Goal: Task Accomplishment & Management: Manage account settings

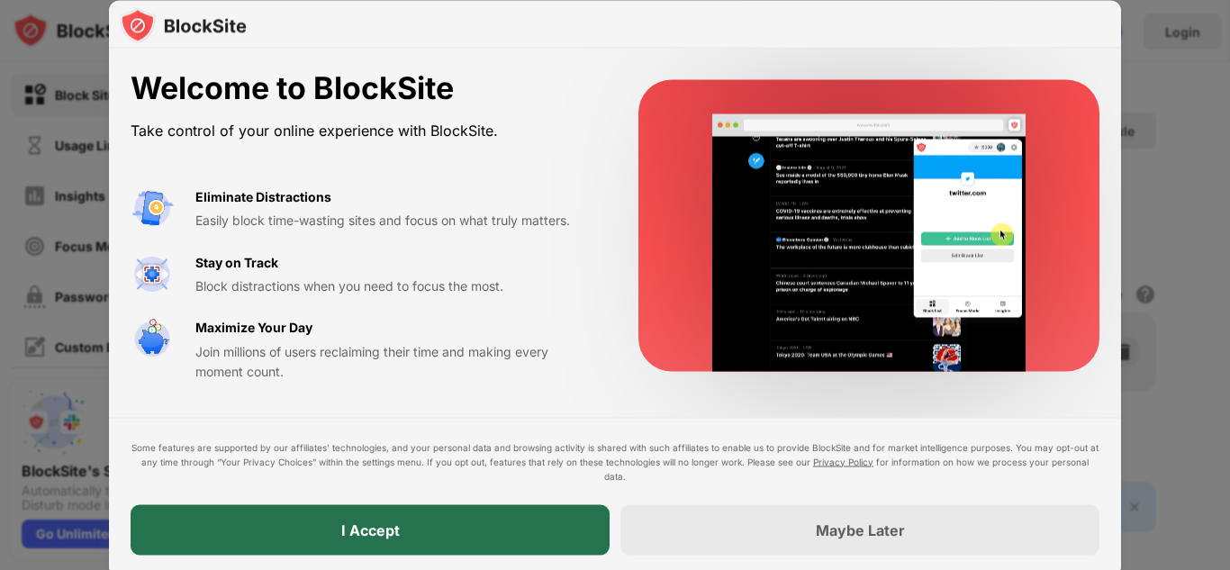
click at [536, 508] on div "I Accept" at bounding box center [370, 529] width 479 height 50
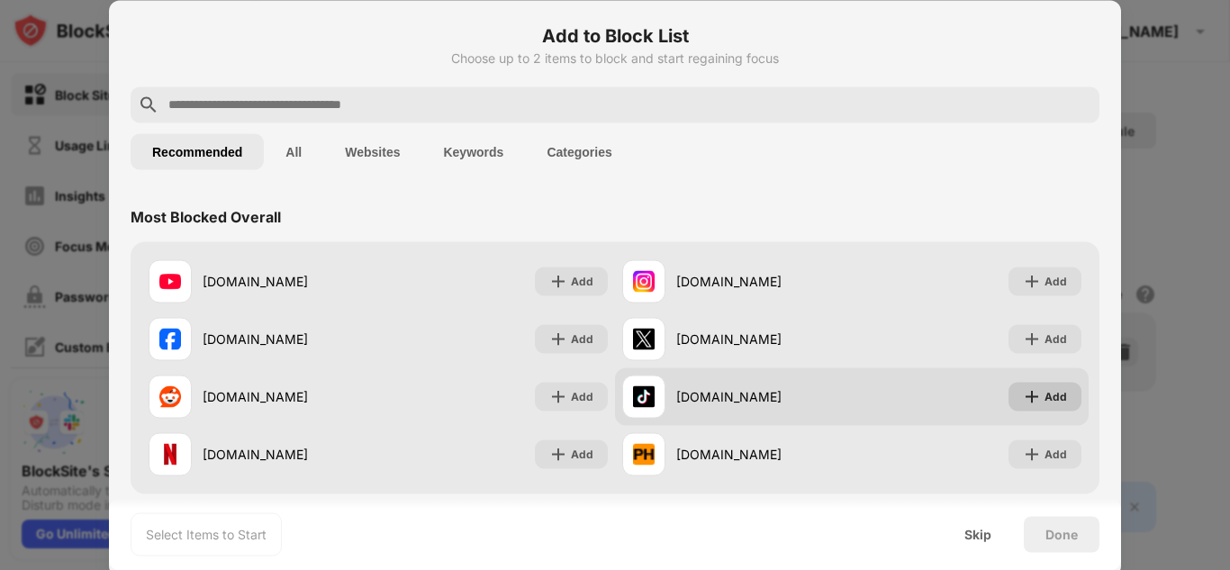
click at [1008, 399] on div "Add" at bounding box center [1044, 396] width 73 height 29
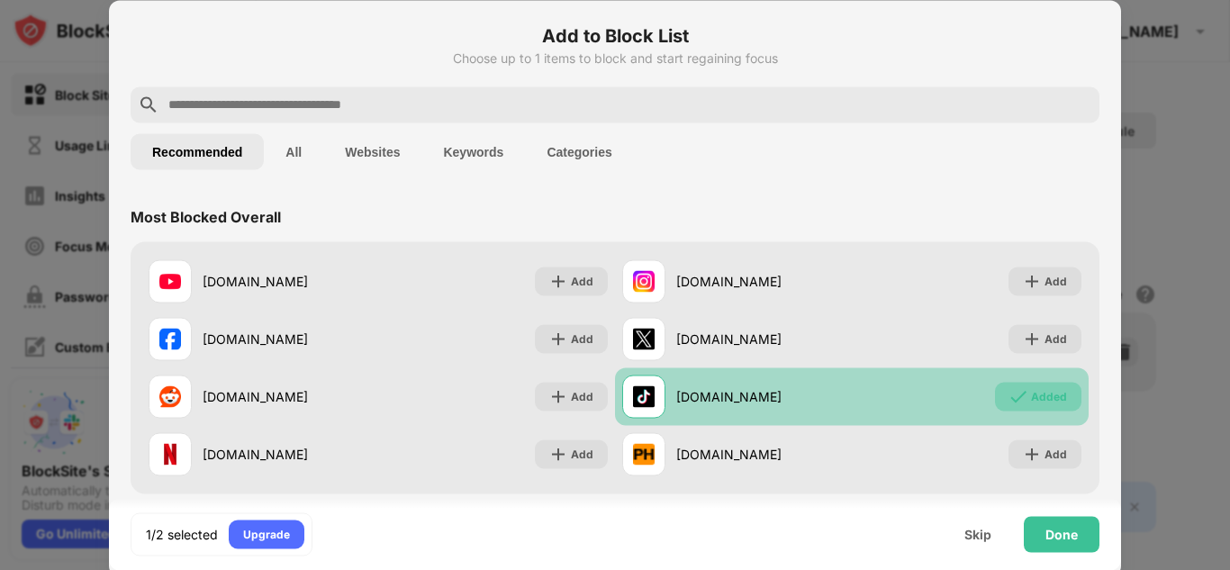
click at [1031, 398] on div "Added" at bounding box center [1049, 396] width 36 height 18
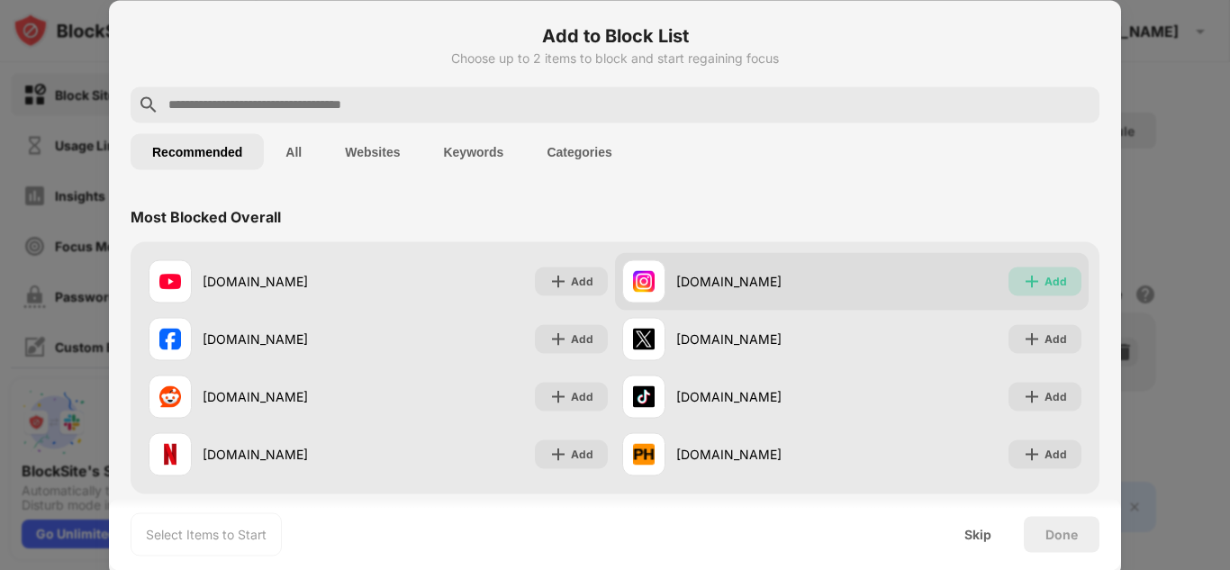
click at [1044, 279] on div "Add" at bounding box center [1055, 281] width 23 height 18
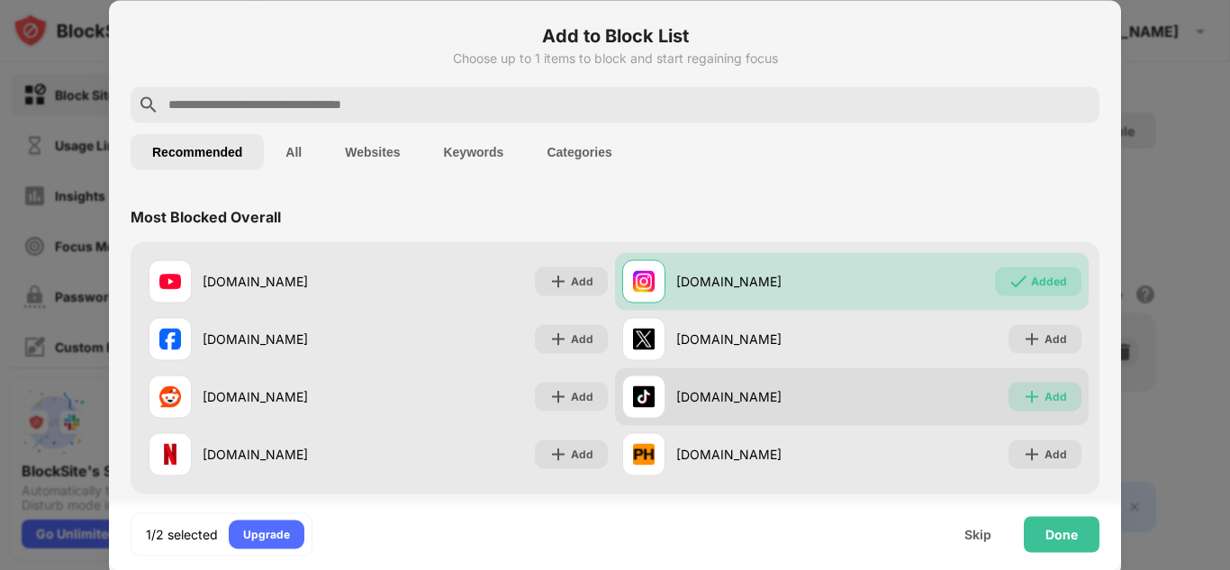
click at [1044, 401] on div "Add" at bounding box center [1055, 396] width 23 height 18
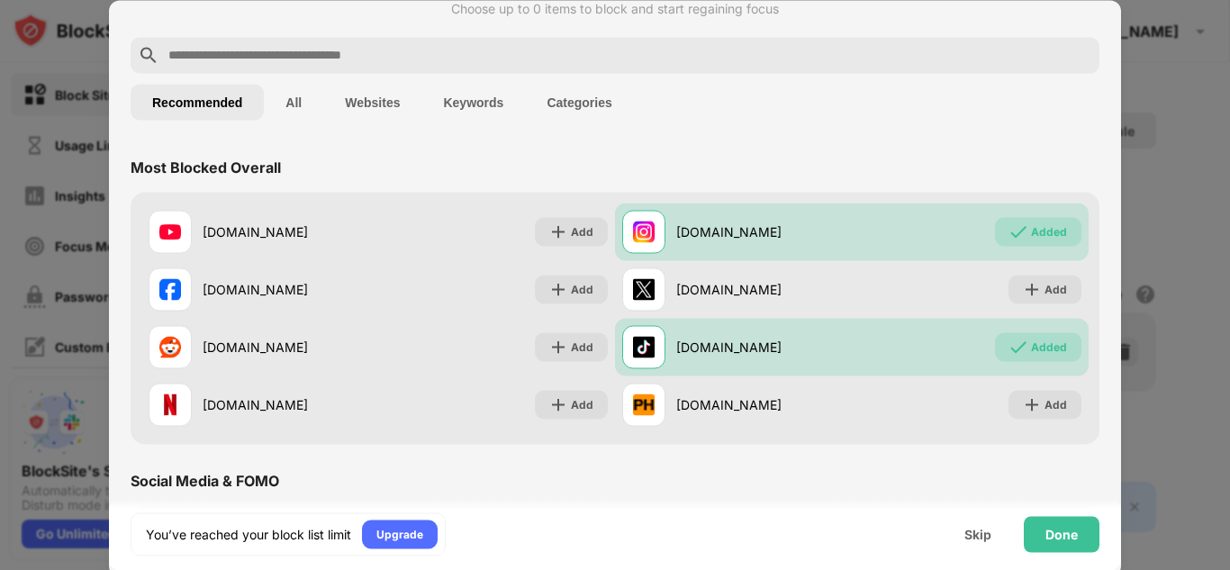
scroll to position [90, 0]
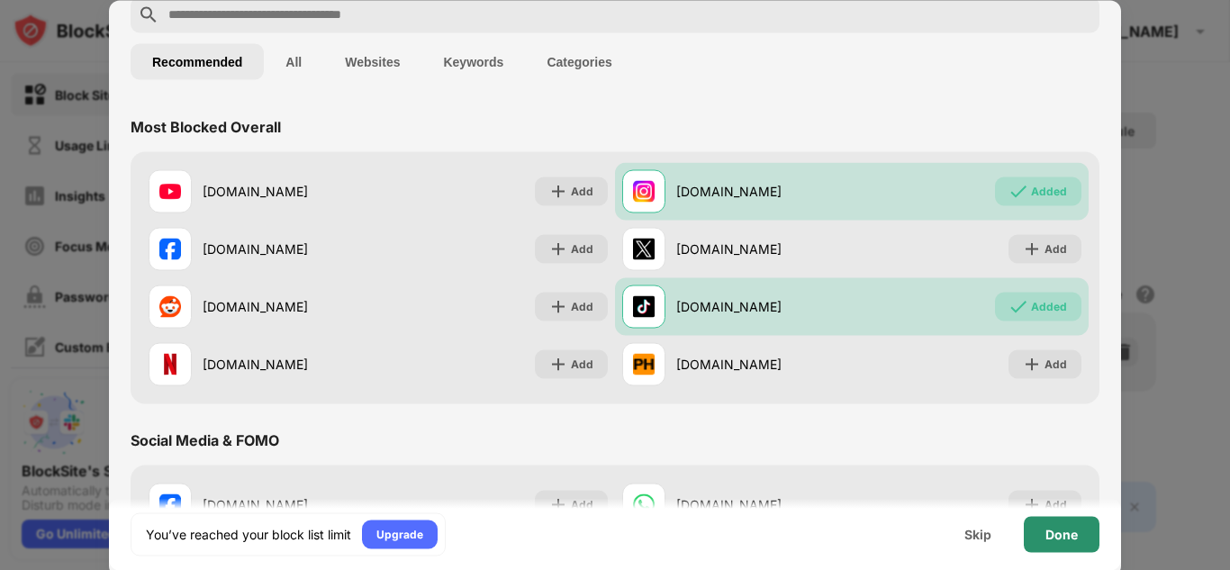
click at [1047, 528] on div "Done" at bounding box center [1061, 534] width 32 height 14
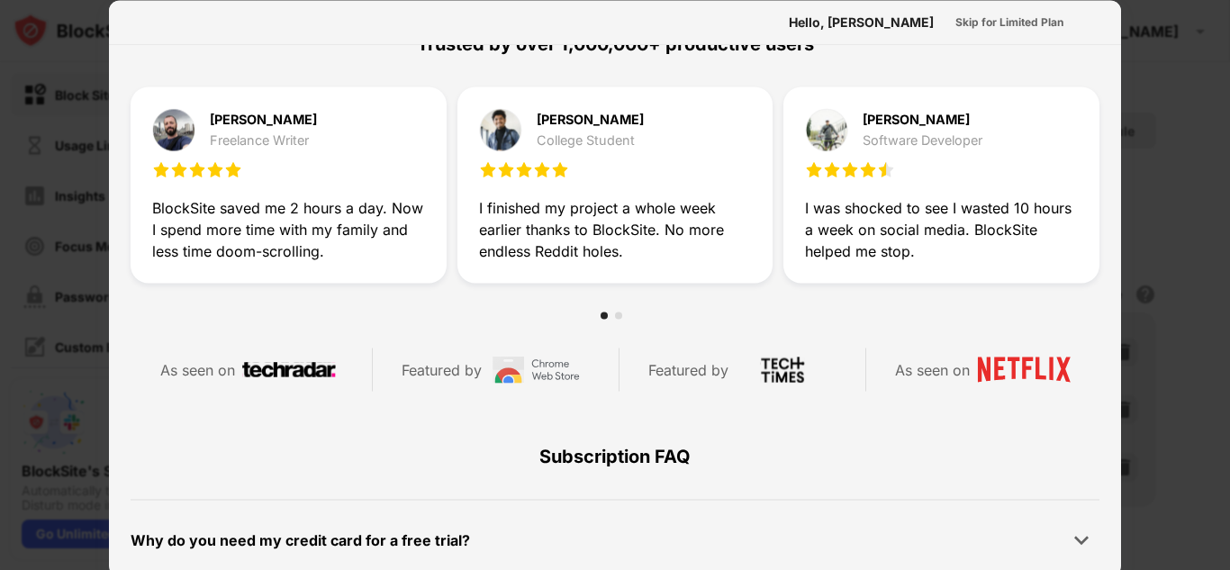
scroll to position [720, 0]
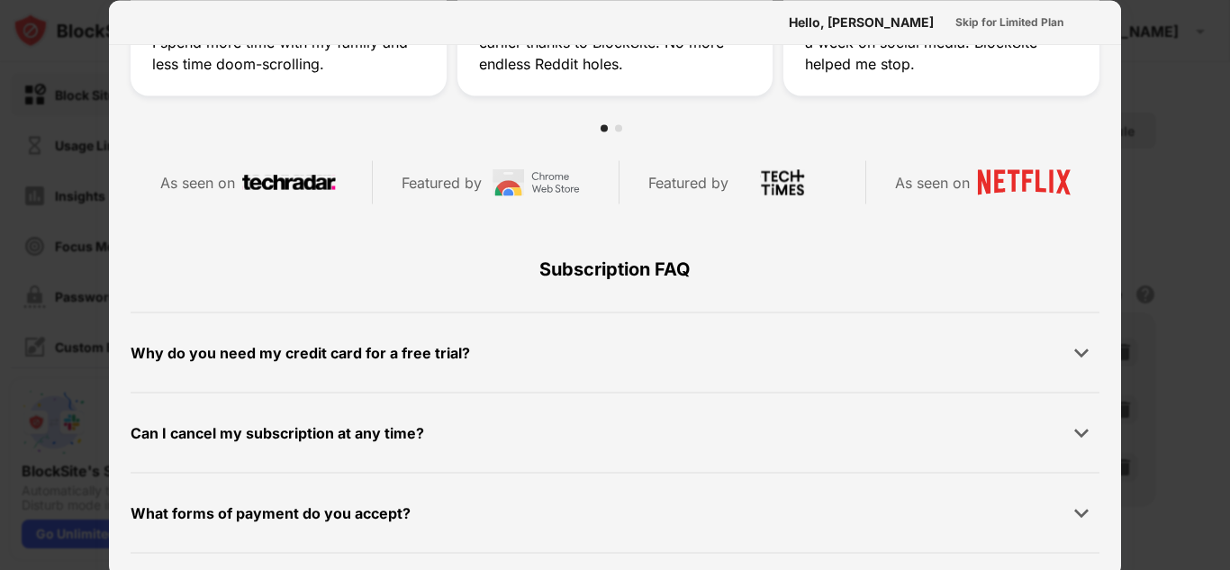
click at [1222, 202] on div at bounding box center [615, 285] width 1230 height 570
click at [1129, 146] on div at bounding box center [615, 285] width 1230 height 570
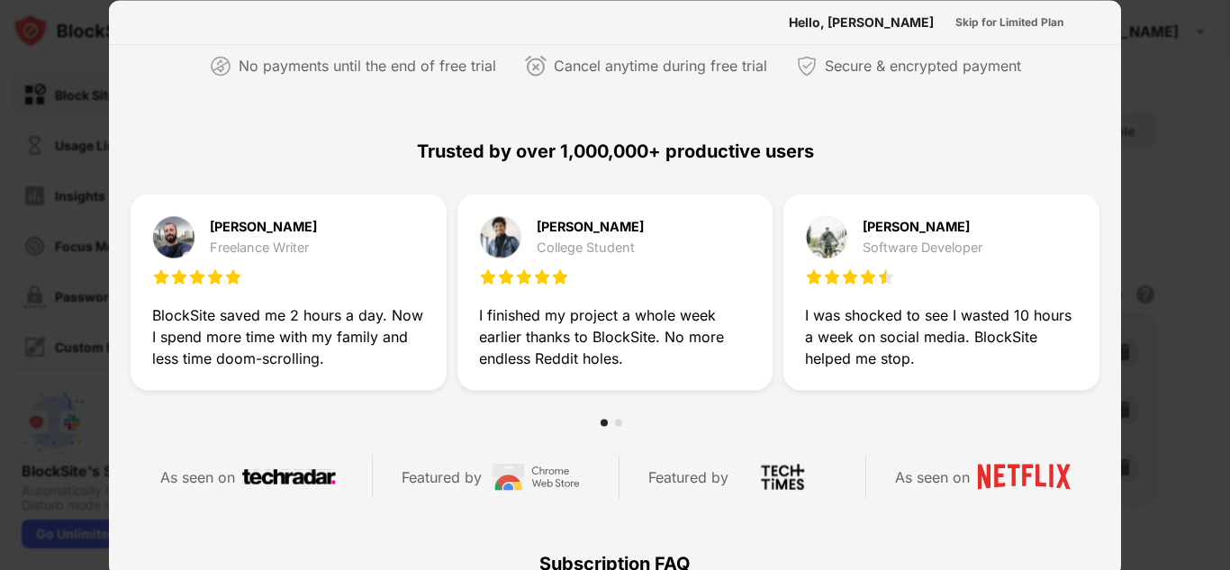
scroll to position [90, 0]
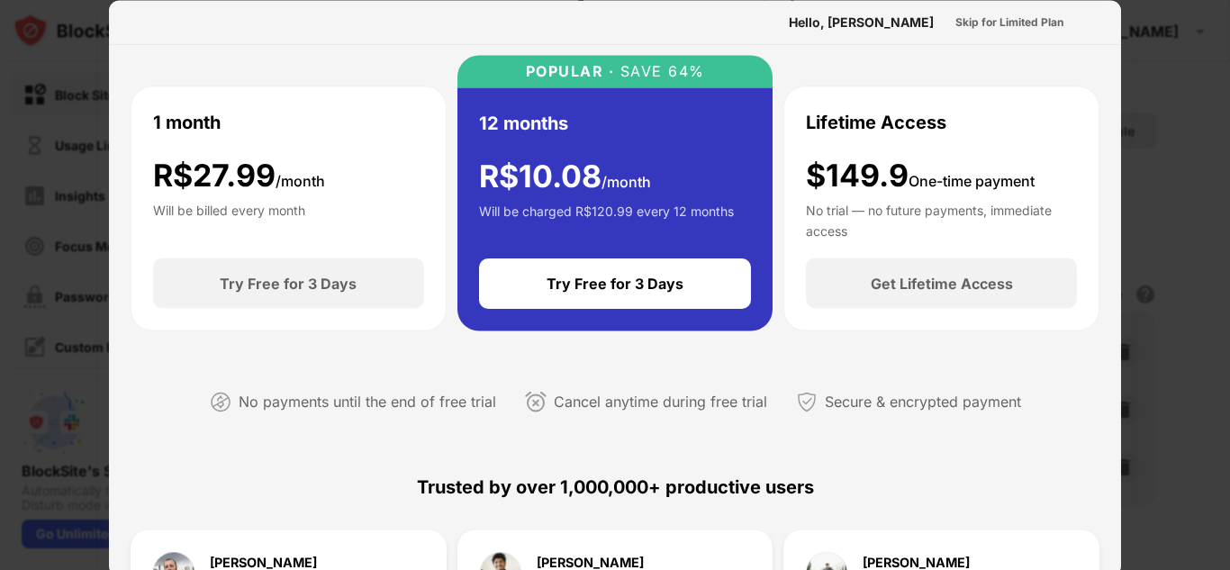
click at [1149, 148] on div at bounding box center [615, 285] width 1230 height 570
click at [1229, 155] on div at bounding box center [615, 285] width 1230 height 570
click at [1157, 126] on div at bounding box center [615, 285] width 1230 height 570
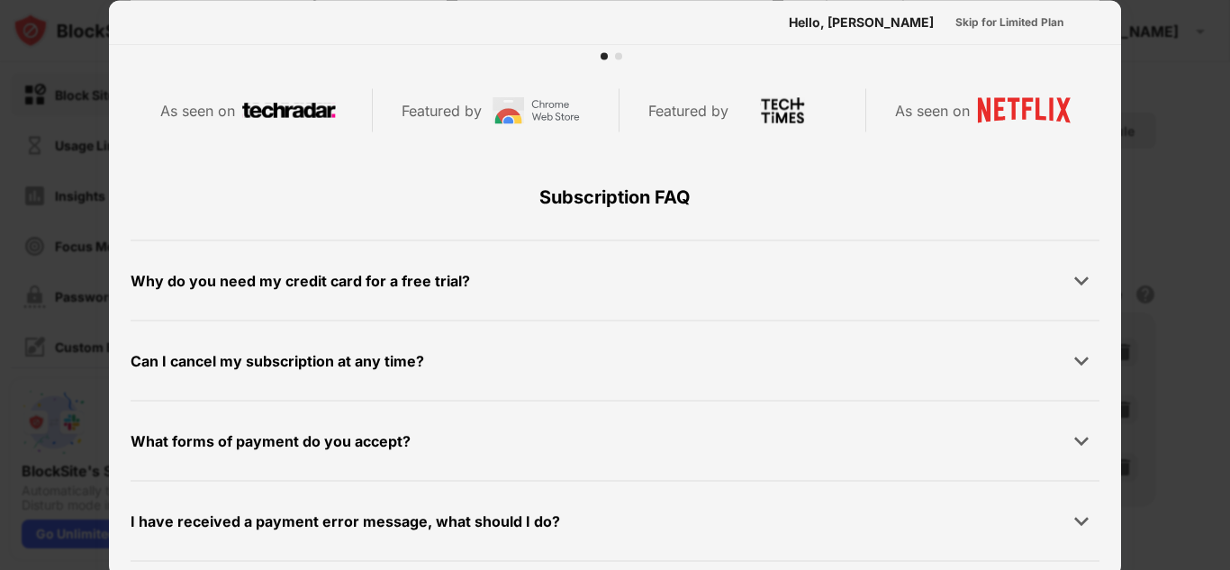
scroll to position [878, 0]
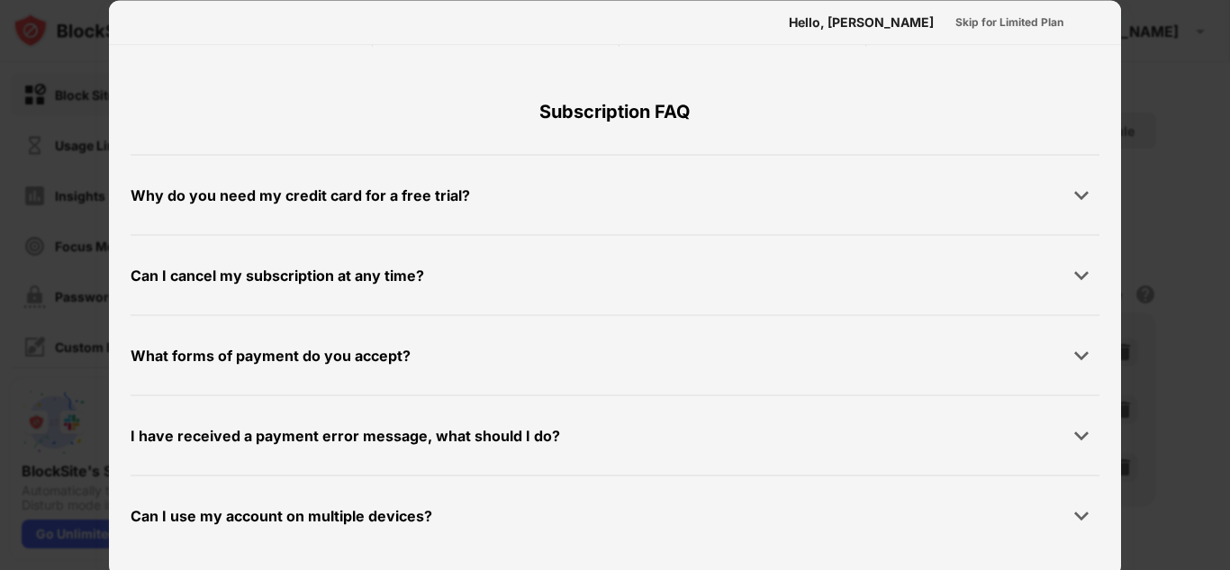
click at [1219, 318] on div at bounding box center [615, 285] width 1230 height 570
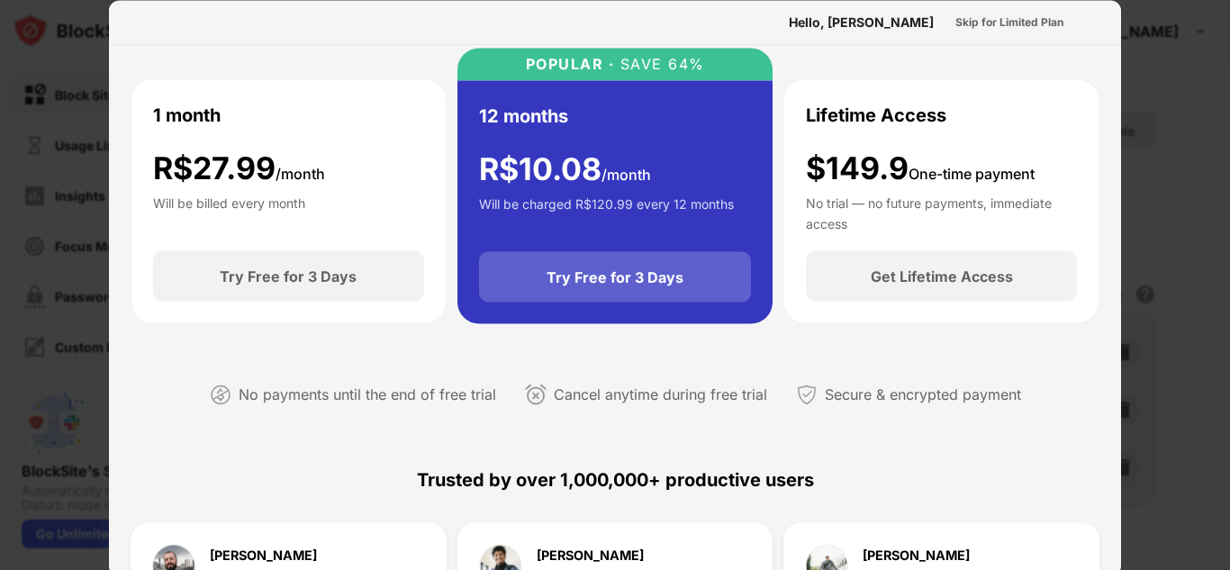
scroll to position [0, 0]
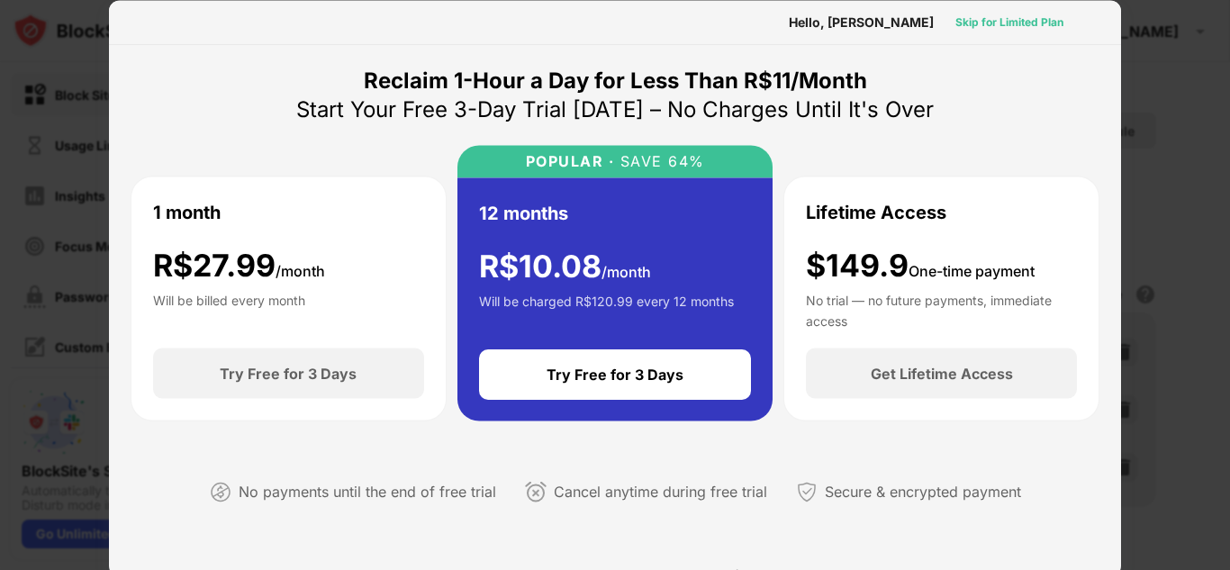
click at [987, 17] on div "Skip for Limited Plan" at bounding box center [1009, 22] width 108 height 18
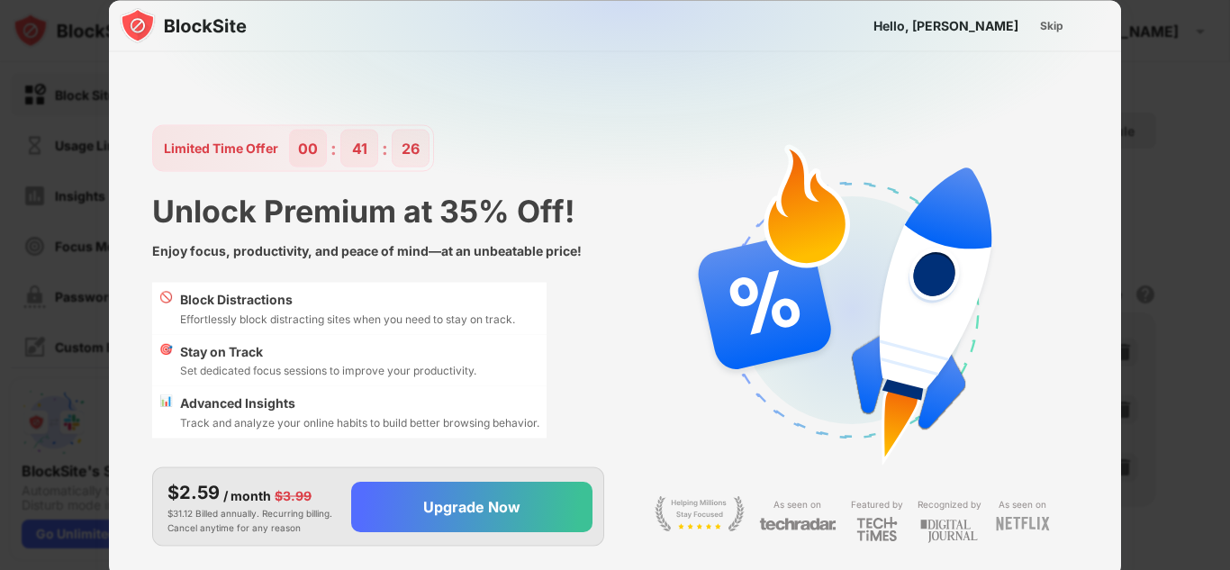
click at [983, 32] on img at bounding box center [626, 178] width 1012 height 356
click at [1176, 67] on div at bounding box center [615, 285] width 1230 height 570
drag, startPoint x: 1105, startPoint y: 116, endPoint x: 1057, endPoint y: 114, distance: 48.6
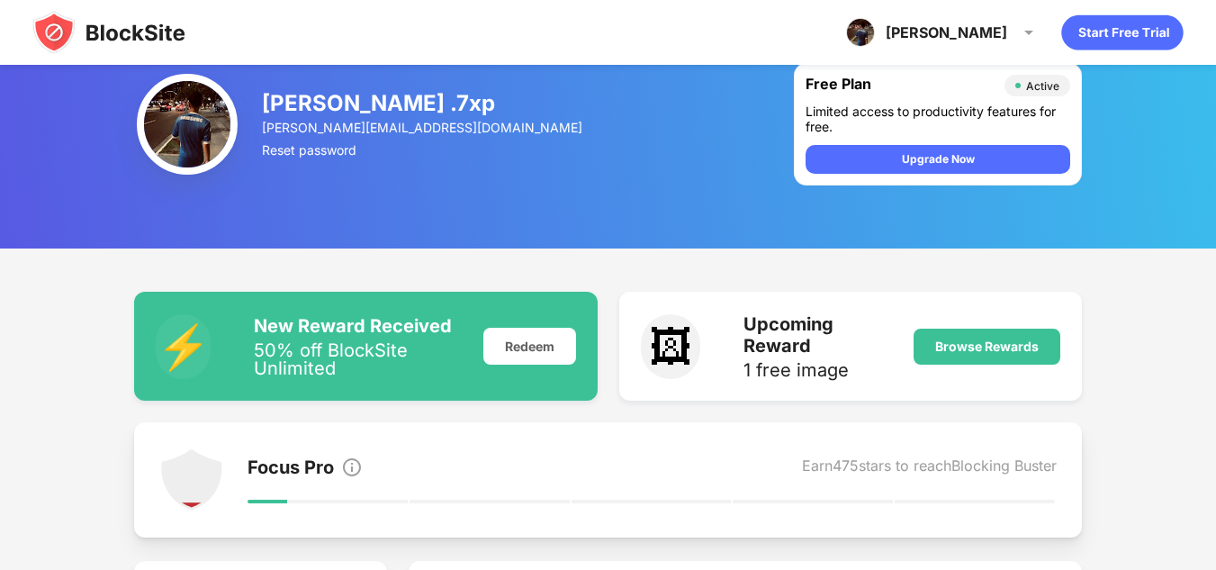
scroll to position [270, 0]
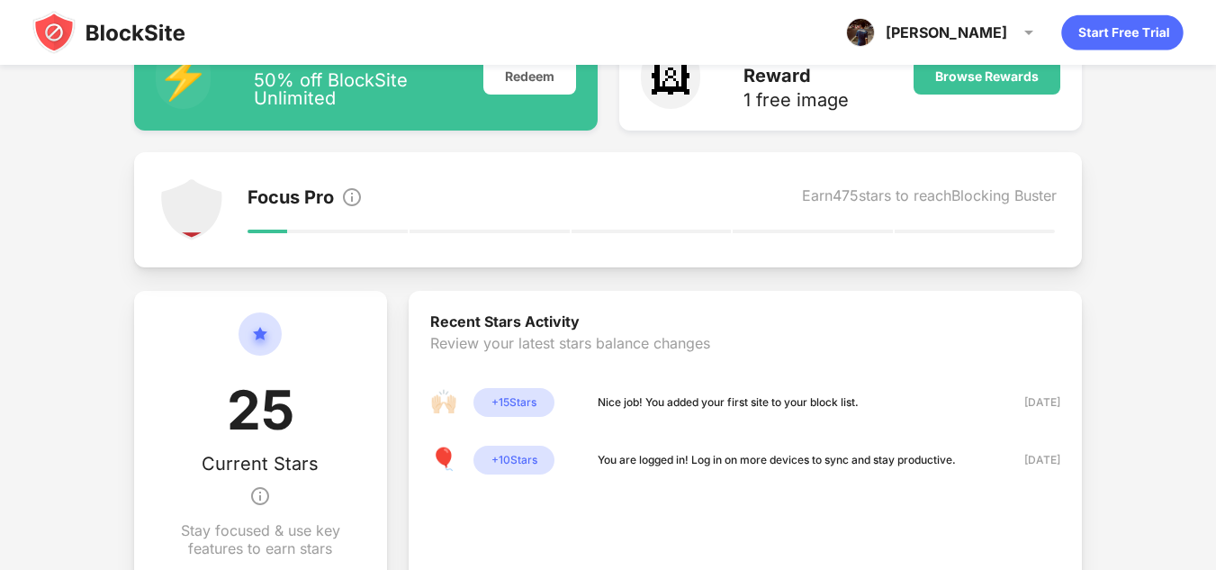
click at [248, 232] on div at bounding box center [268, 232] width 41 height 4
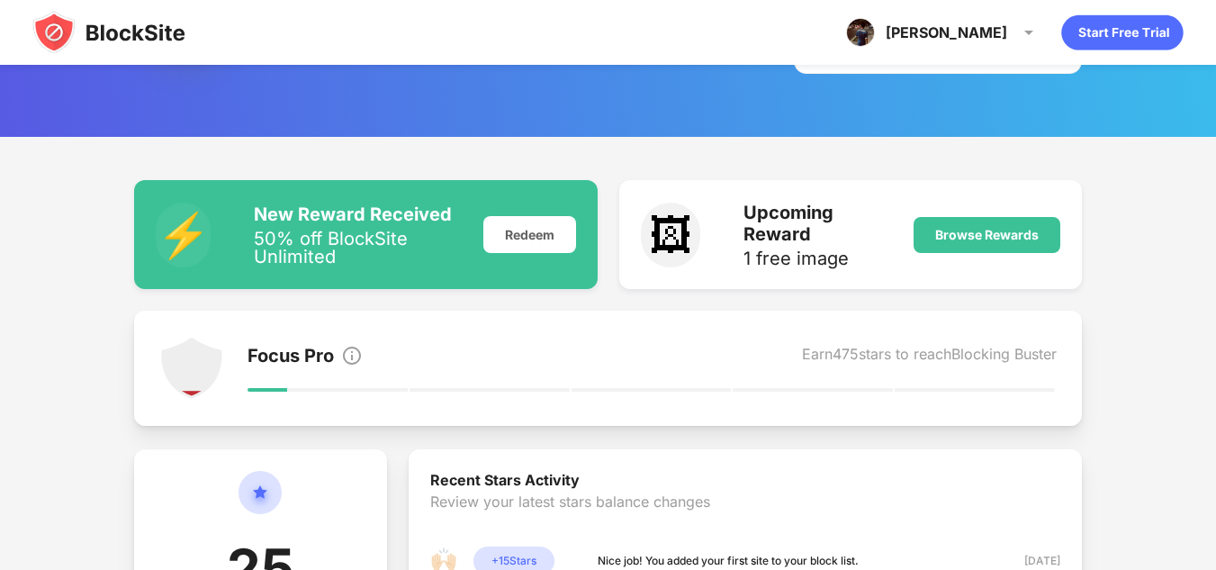
scroll to position [0, 0]
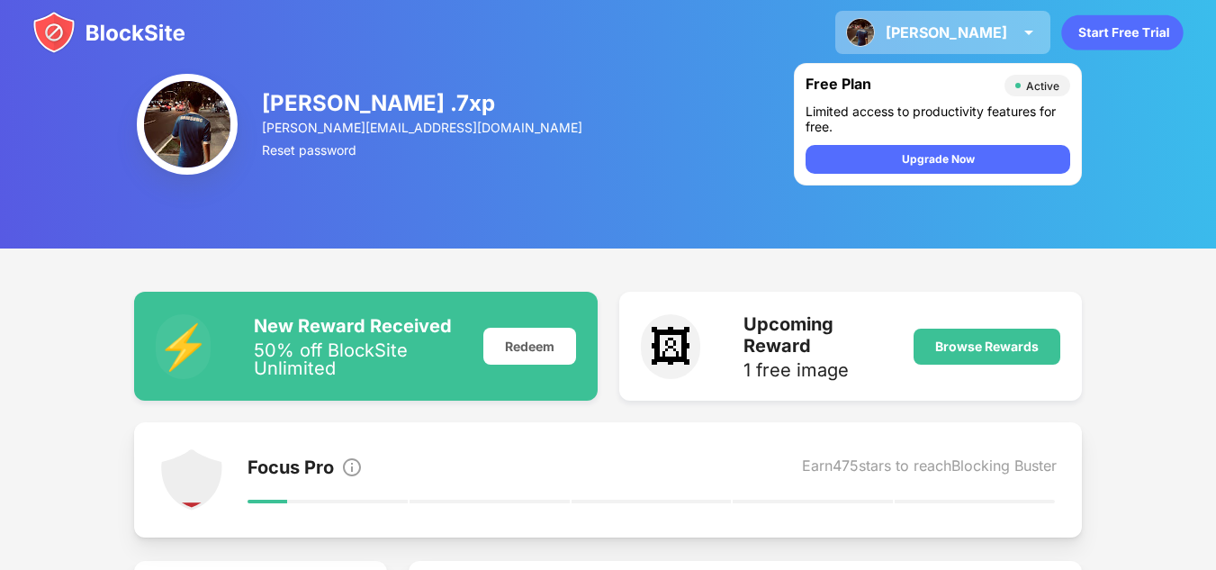
click at [1043, 20] on div "bernardo bernardo .7xp View Account Insights Premium Rewards Settings Support L…" at bounding box center [942, 32] width 215 height 43
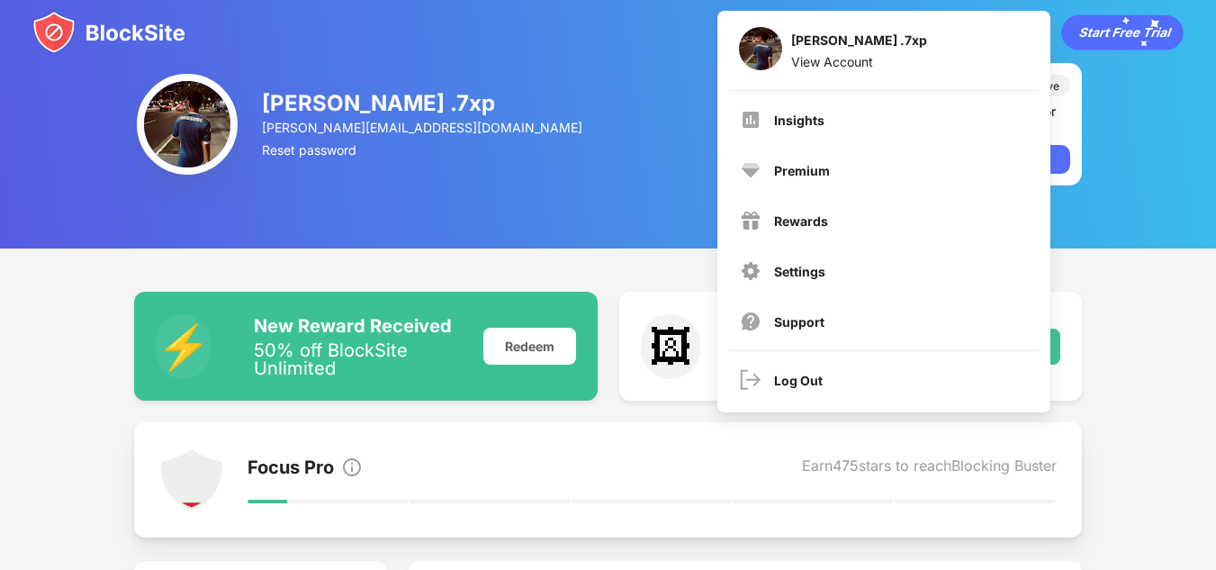
click at [456, 213] on div "bernardo .7xp bernardo.virginios@gmail.com Reset password Free Plan Active Limi…" at bounding box center [608, 124] width 1216 height 248
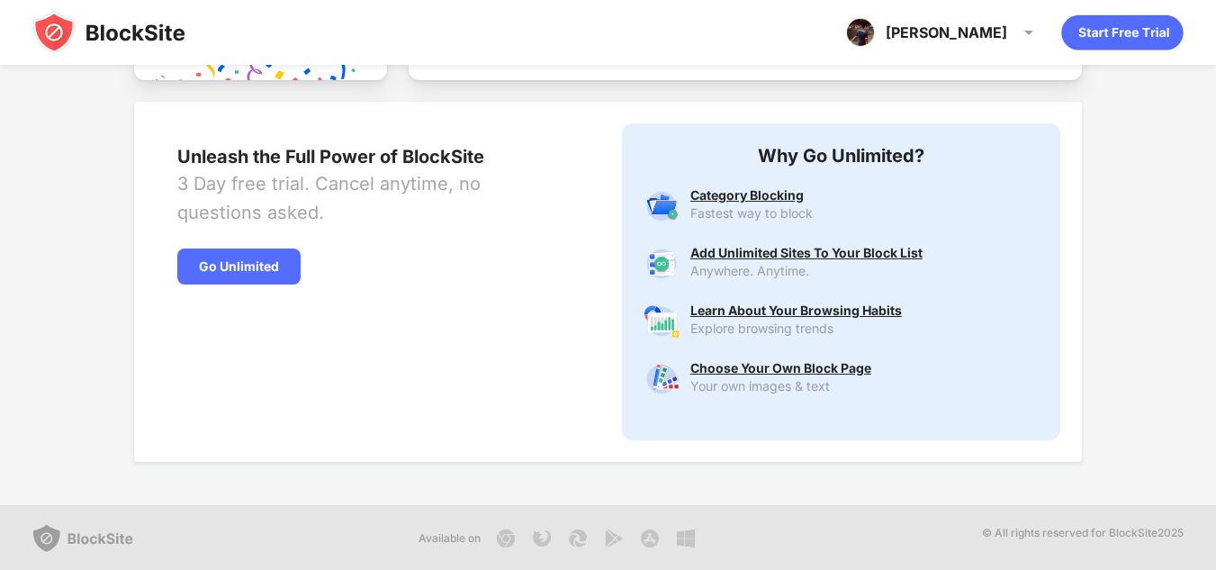
scroll to position [896, 0]
drag, startPoint x: 180, startPoint y: 157, endPoint x: 320, endPoint y: 238, distance: 162.1
click at [320, 238] on div "Unleash the Full Power of BlockSite 3 Day free trial. Cancel anytime, no questi…" at bounding box center [367, 281] width 466 height 360
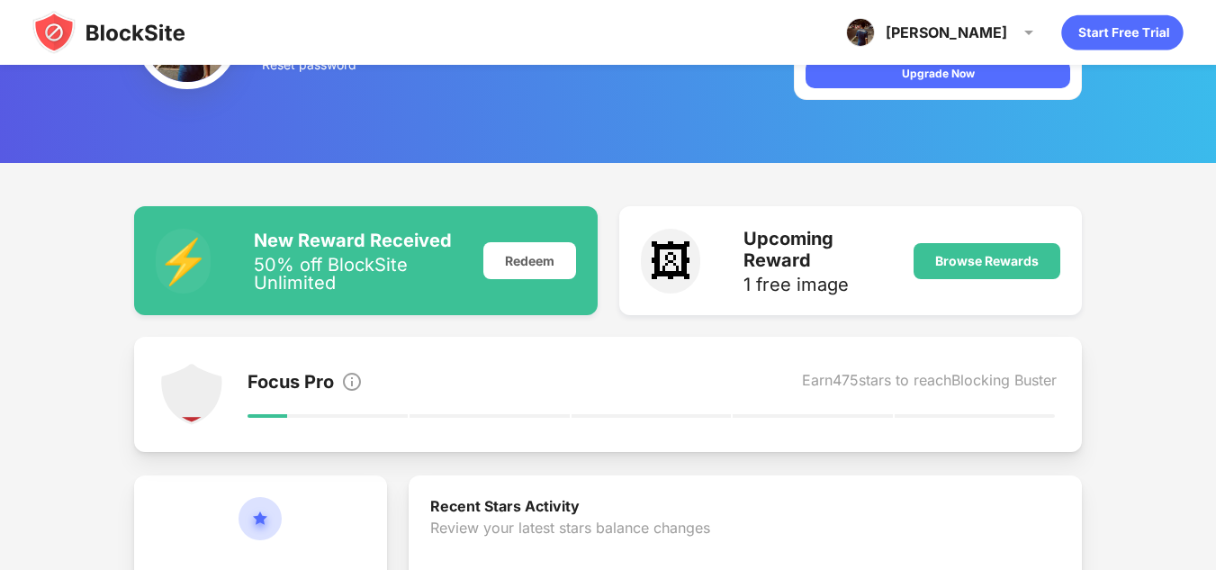
scroll to position [0, 0]
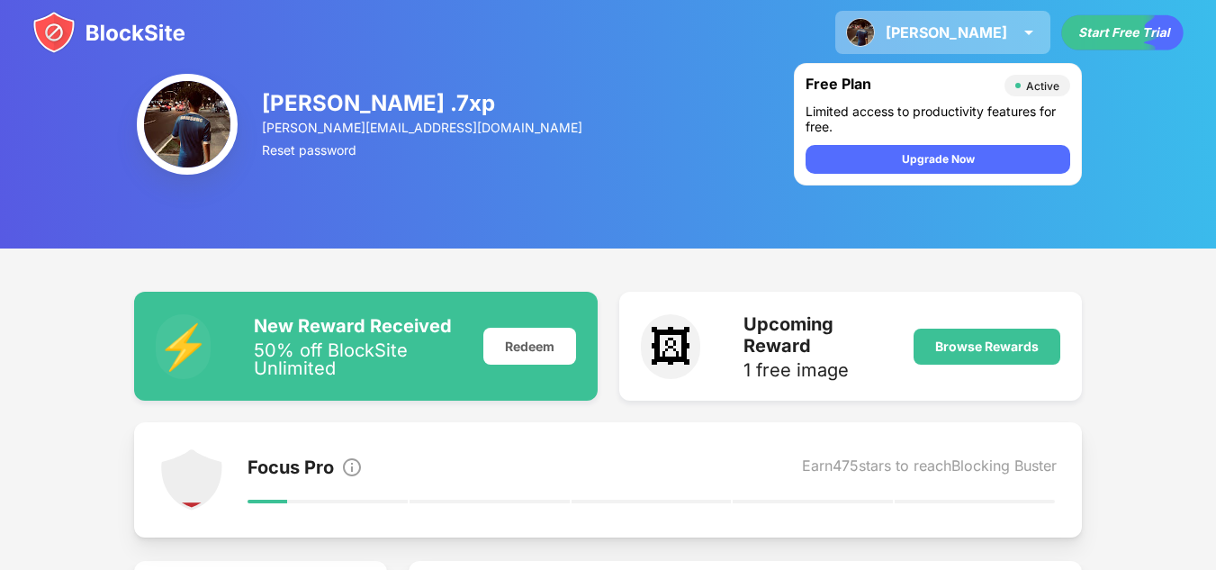
click at [1017, 26] on div "bernardo bernardo .7xp View Account Insights Premium Rewards Settings Support L…" at bounding box center [942, 32] width 215 height 43
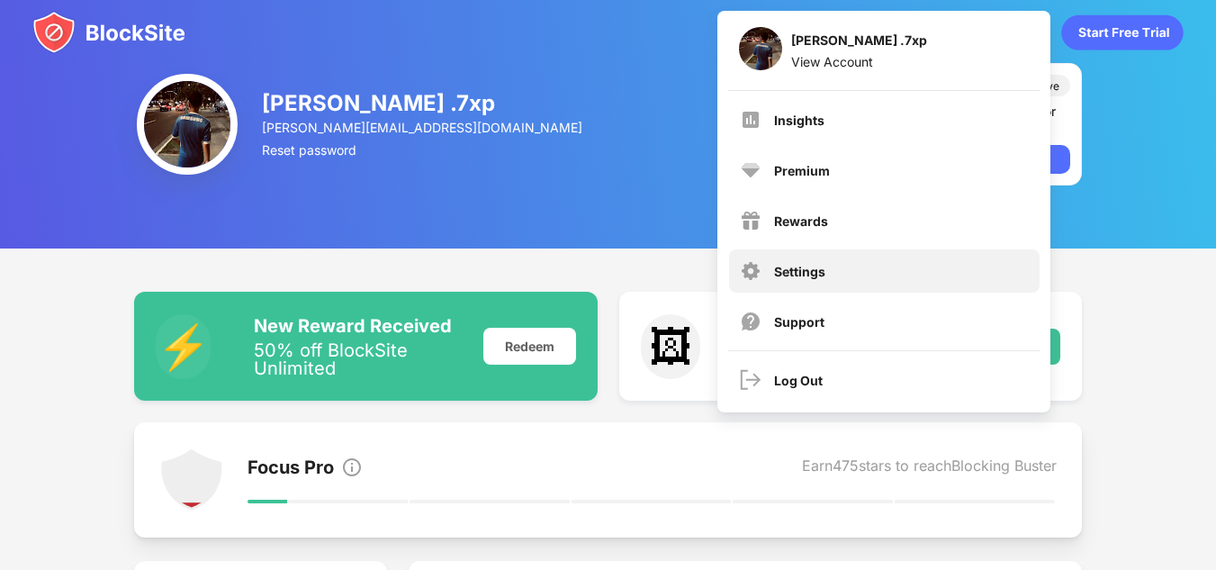
click at [817, 275] on div "Settings" at bounding box center [799, 271] width 51 height 15
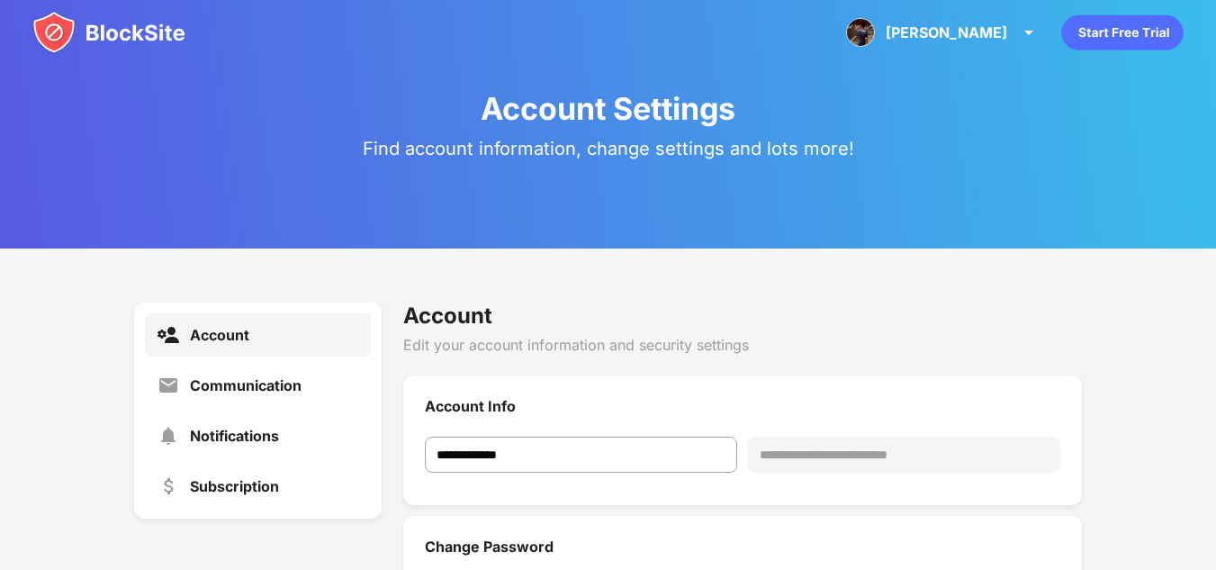
click at [625, 118] on div "Account Settings" at bounding box center [608, 108] width 255 height 37
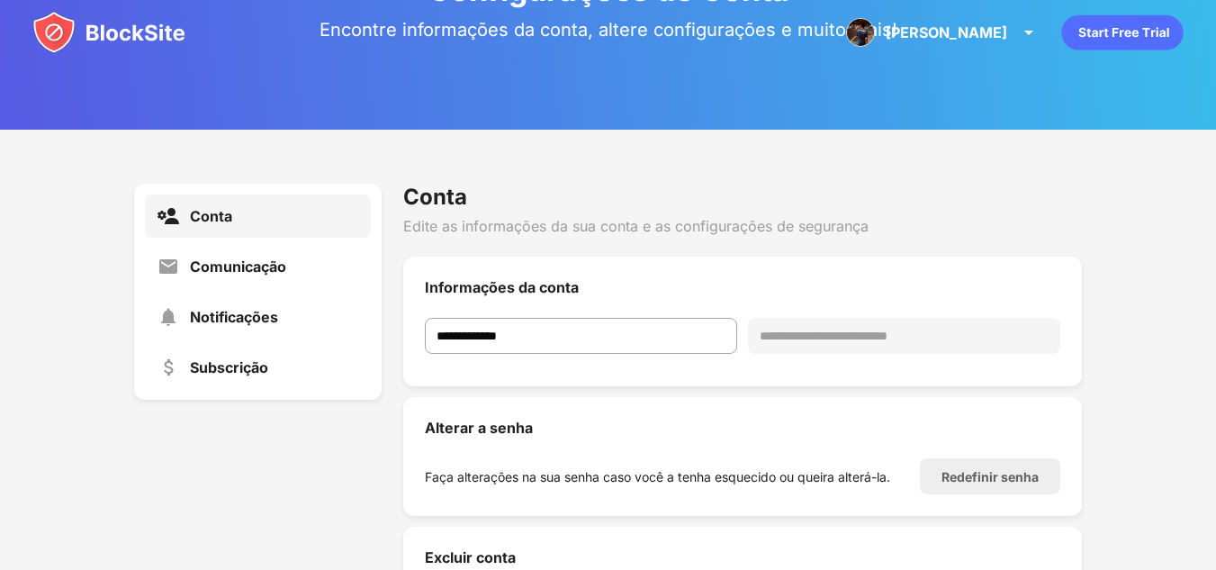
scroll to position [180, 0]
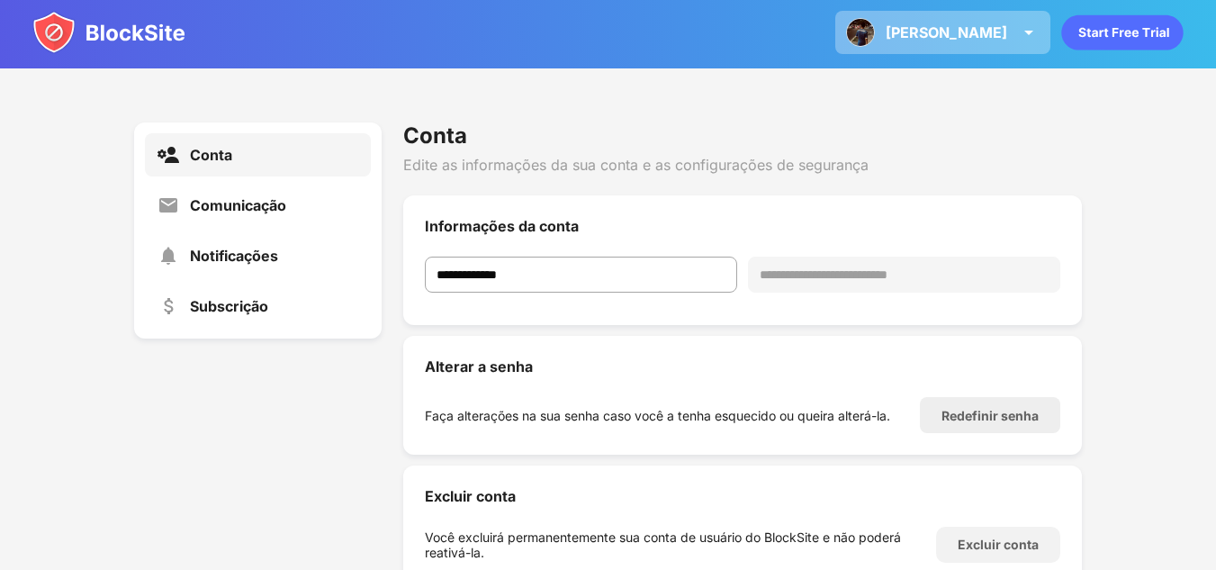
click at [1023, 29] on img at bounding box center [1029, 33] width 22 height 22
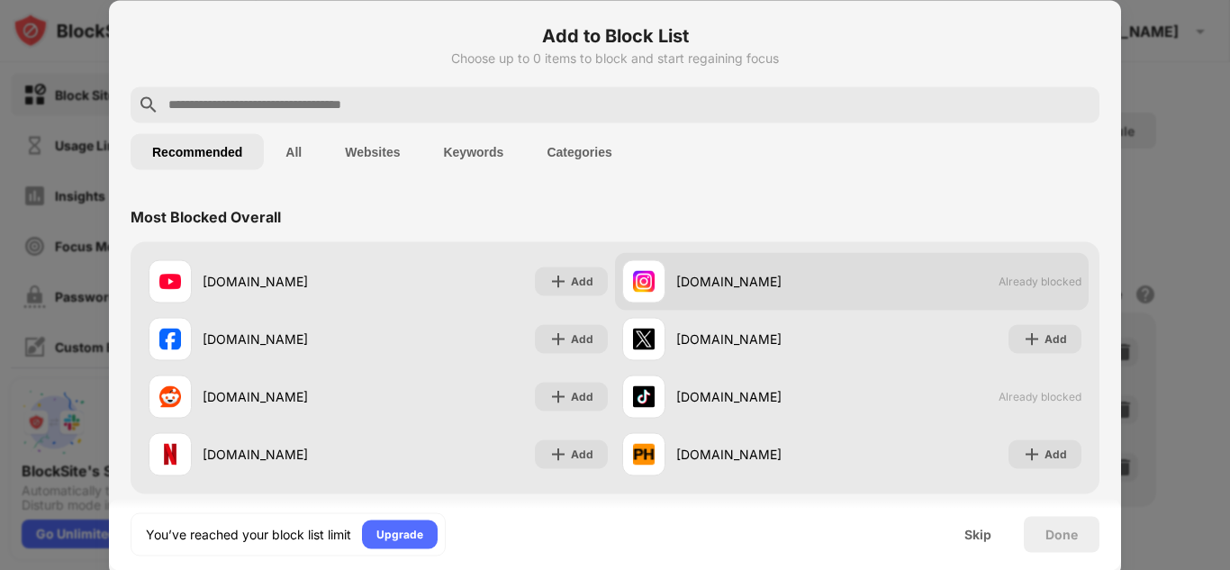
click at [1011, 285] on span "Already blocked" at bounding box center [1039, 282] width 83 height 14
click at [916, 276] on div "instagram.com Already blocked" at bounding box center [851, 281] width 473 height 58
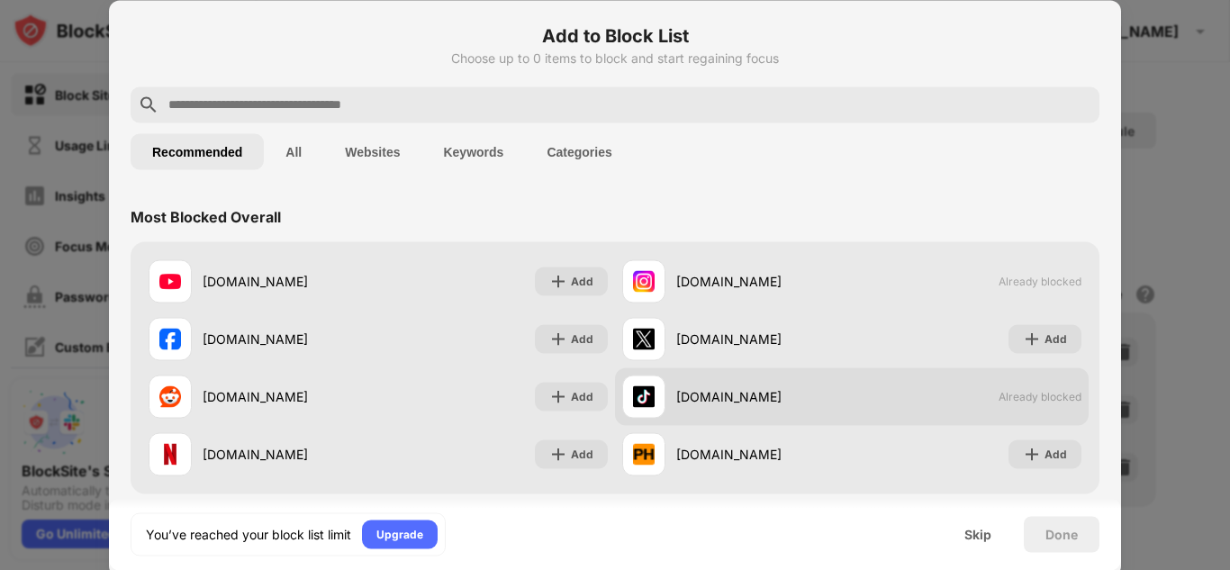
click at [913, 398] on div "tiktok.com Already blocked" at bounding box center [851, 396] width 473 height 58
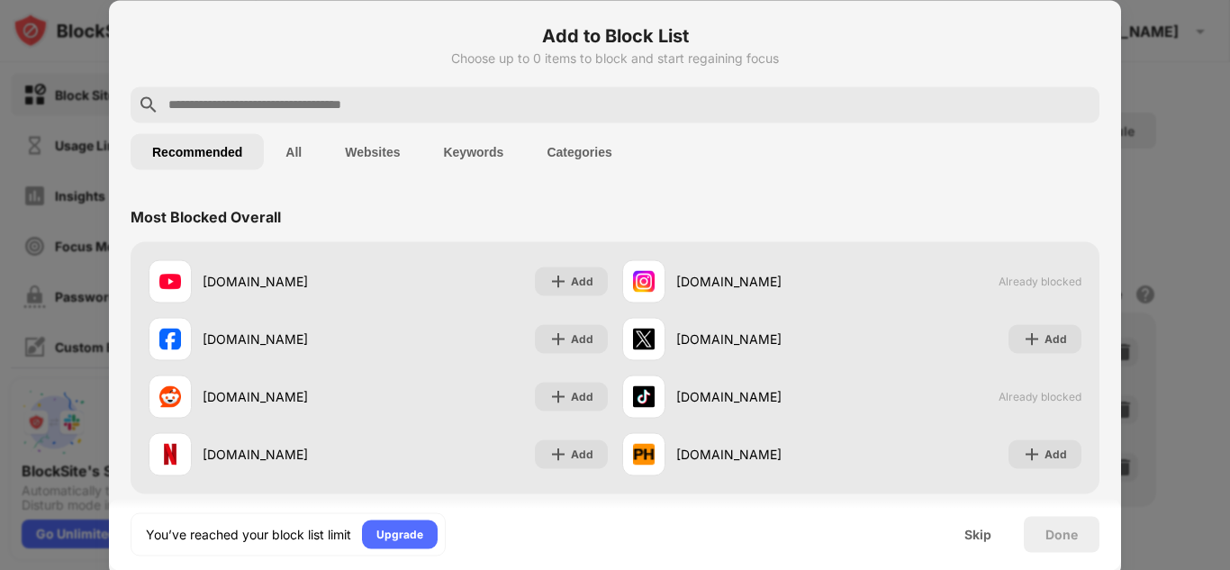
drag, startPoint x: 913, startPoint y: 398, endPoint x: 653, endPoint y: 491, distance: 276.5
click at [638, 489] on div "youtube.com Add instagram.com Already blocked facebook.com Add x.com Add reddit…" at bounding box center [615, 367] width 969 height 252
click at [960, 537] on div "Skip" at bounding box center [977, 534] width 70 height 36
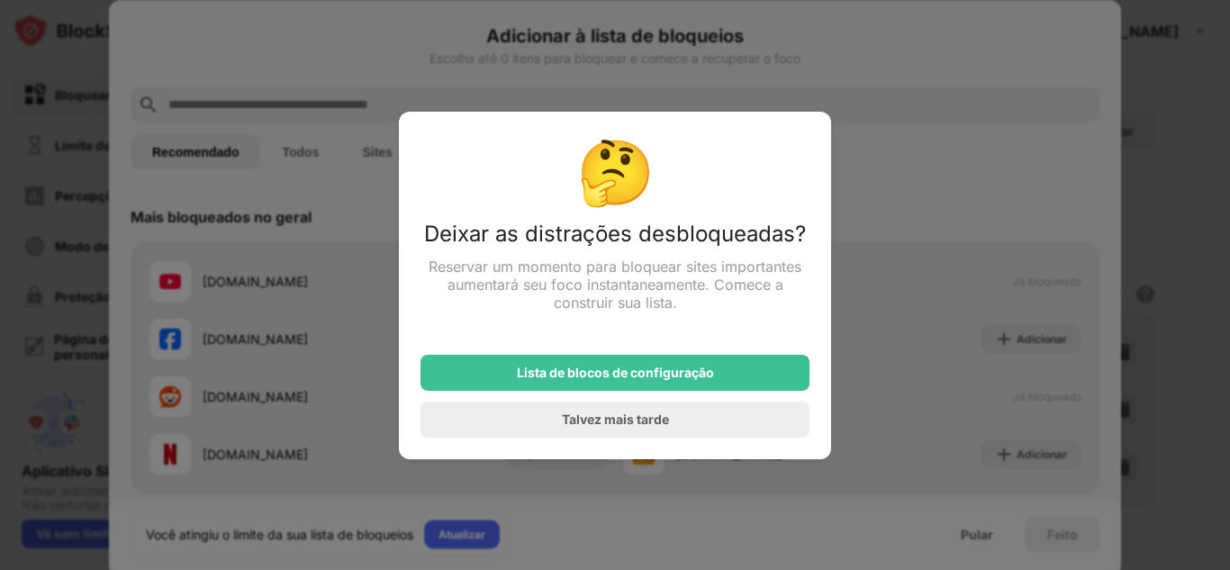
click at [870, 271] on div at bounding box center [615, 285] width 1230 height 570
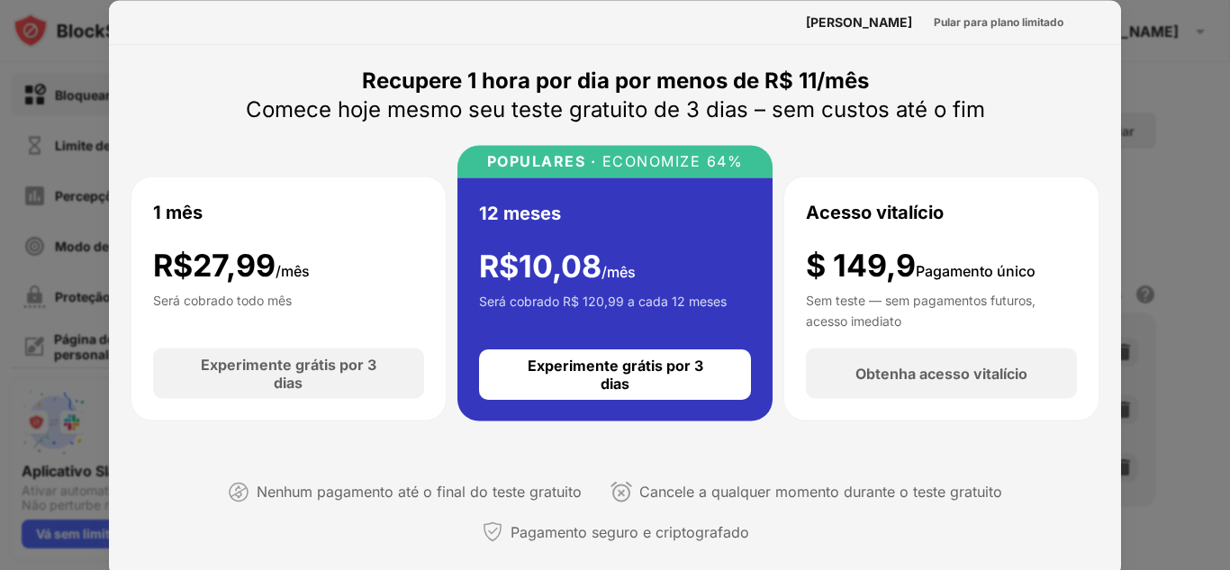
click at [1130, 61] on div at bounding box center [615, 285] width 1230 height 570
click at [1128, 46] on div at bounding box center [615, 285] width 1230 height 570
click at [894, 149] on div "1 mês R$ 27,99 /mês Será cobrado todo mês Experimente grátis por 3 dias POPULAR…" at bounding box center [615, 283] width 969 height 276
click at [233, 248] on font "27,99" at bounding box center [234, 264] width 83 height 37
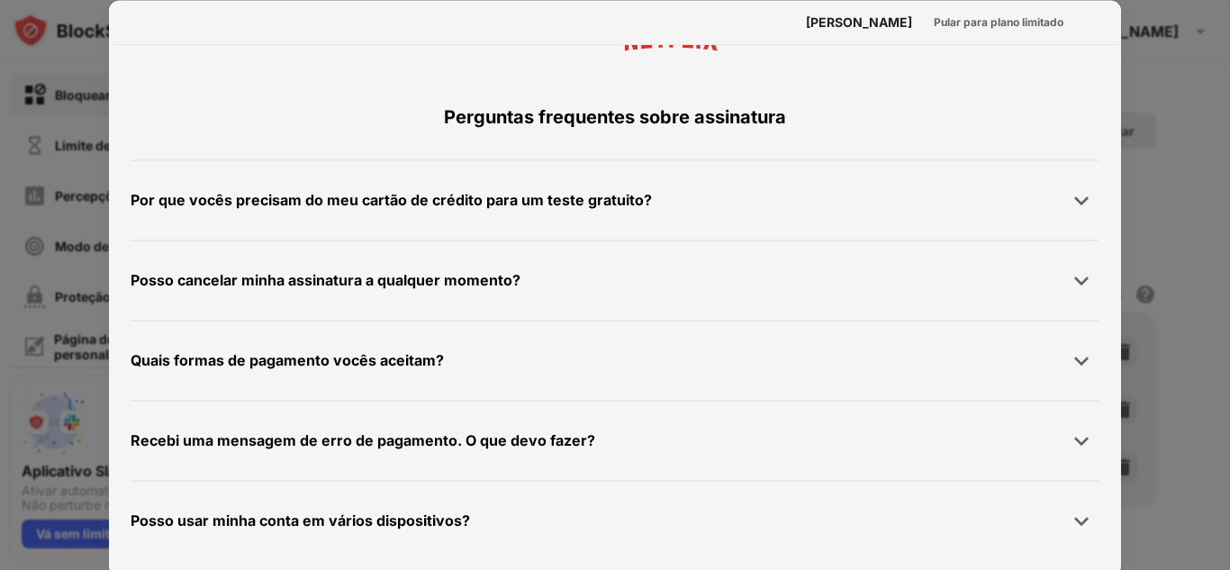
scroll to position [996, 0]
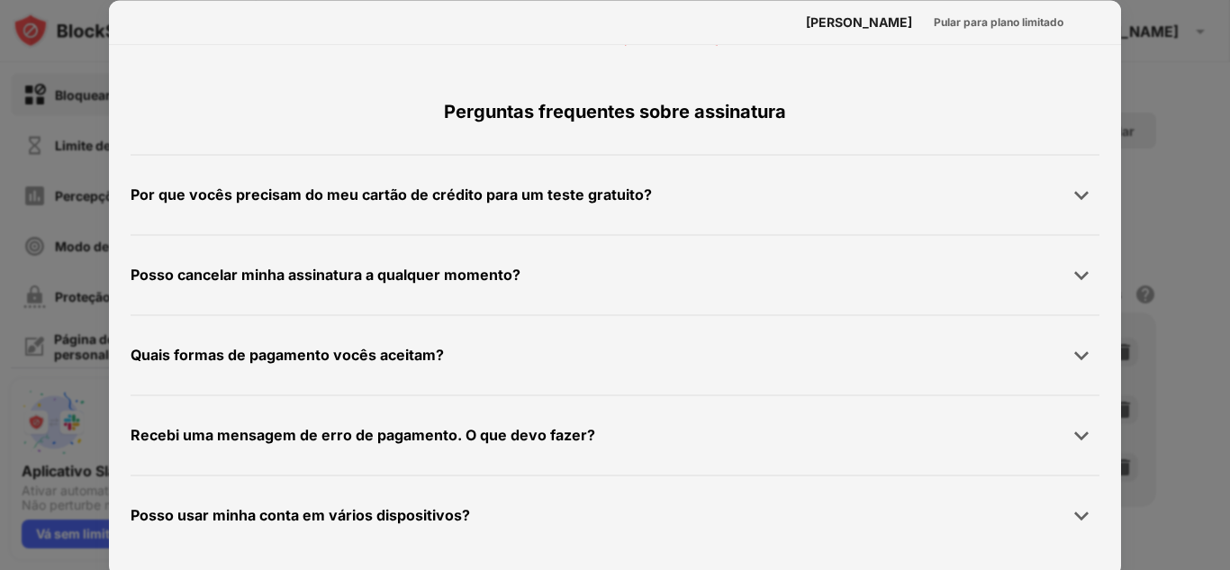
click at [17, 285] on div at bounding box center [615, 285] width 1230 height 570
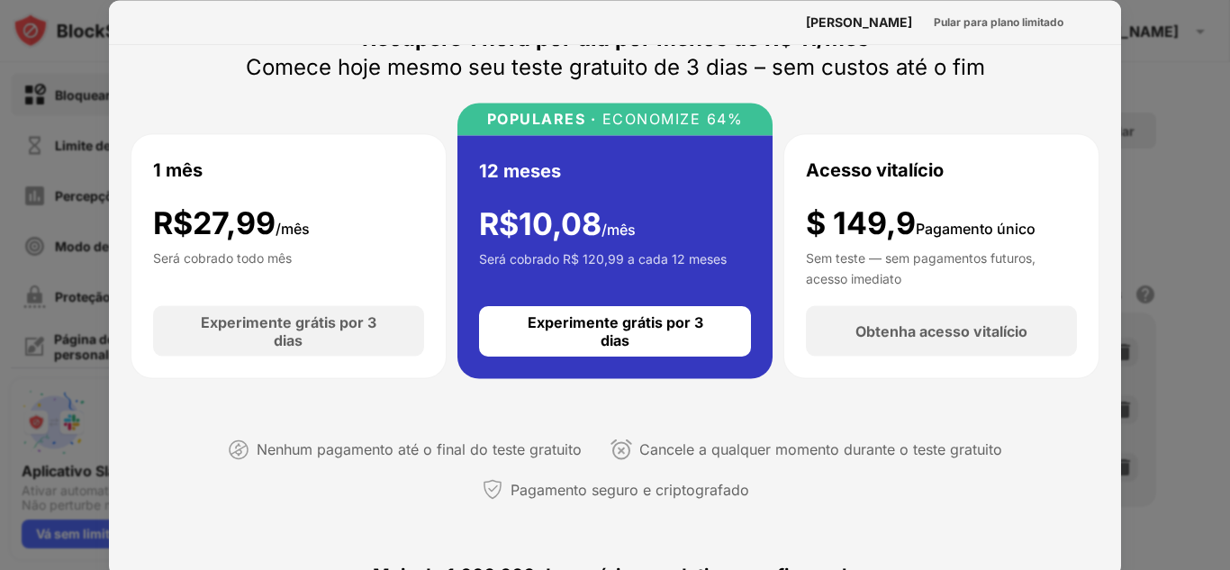
scroll to position [0, 0]
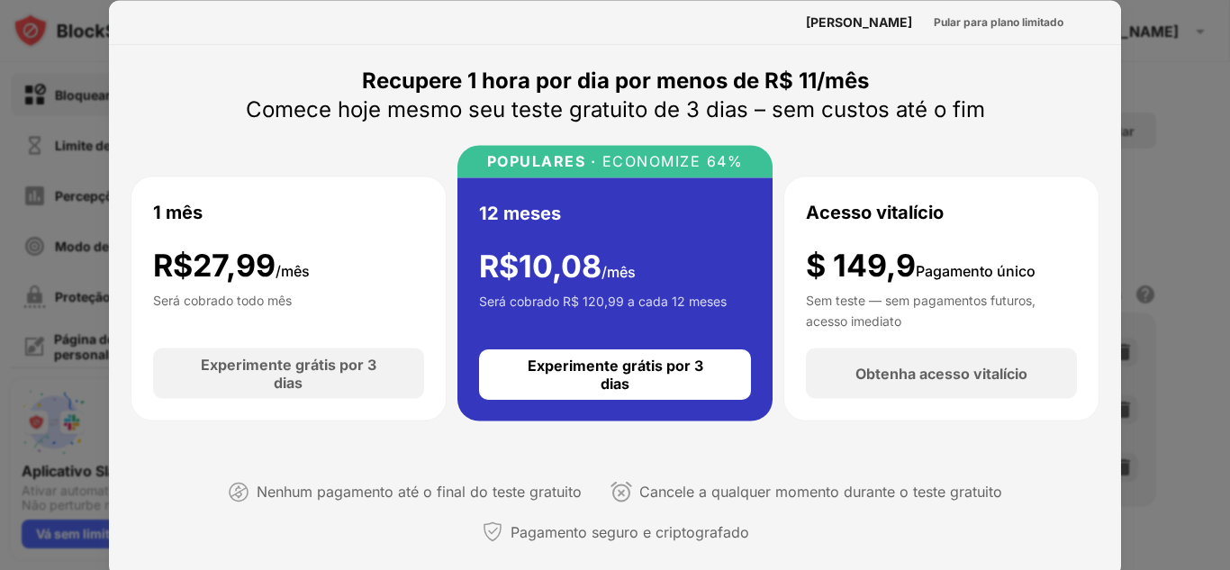
click at [1131, 272] on div at bounding box center [615, 285] width 1230 height 570
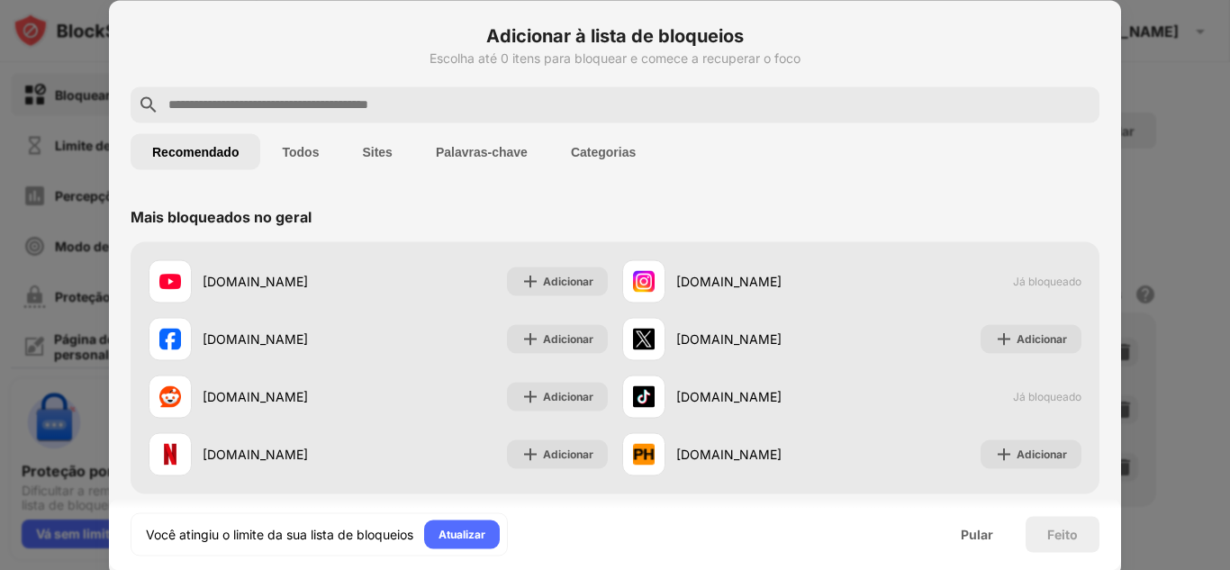
drag, startPoint x: 948, startPoint y: 287, endPoint x: 1069, endPoint y: 212, distance: 142.6
click at [1069, 212] on div "Mais bloqueados no geral" at bounding box center [615, 216] width 969 height 50
click at [509, 162] on button "Palavras-chave" at bounding box center [481, 151] width 135 height 36
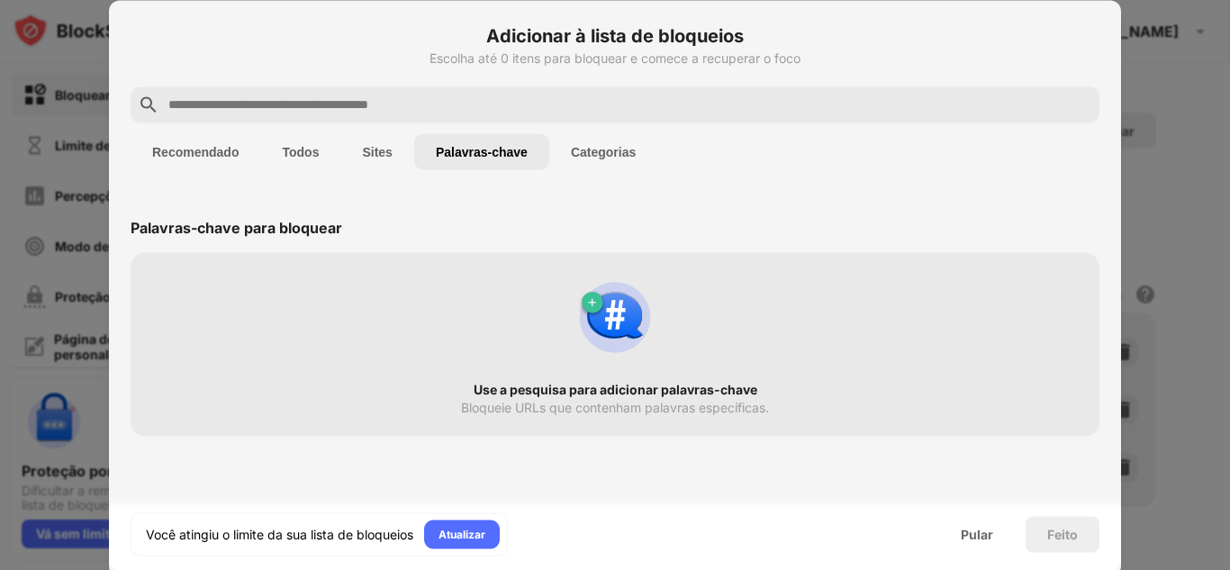
click at [599, 389] on font "Use a pesquisa para adicionar palavras-chave" at bounding box center [615, 388] width 284 height 15
click at [612, 327] on img at bounding box center [615, 317] width 86 height 86
click at [603, 140] on button "Categorias" at bounding box center [603, 151] width 108 height 36
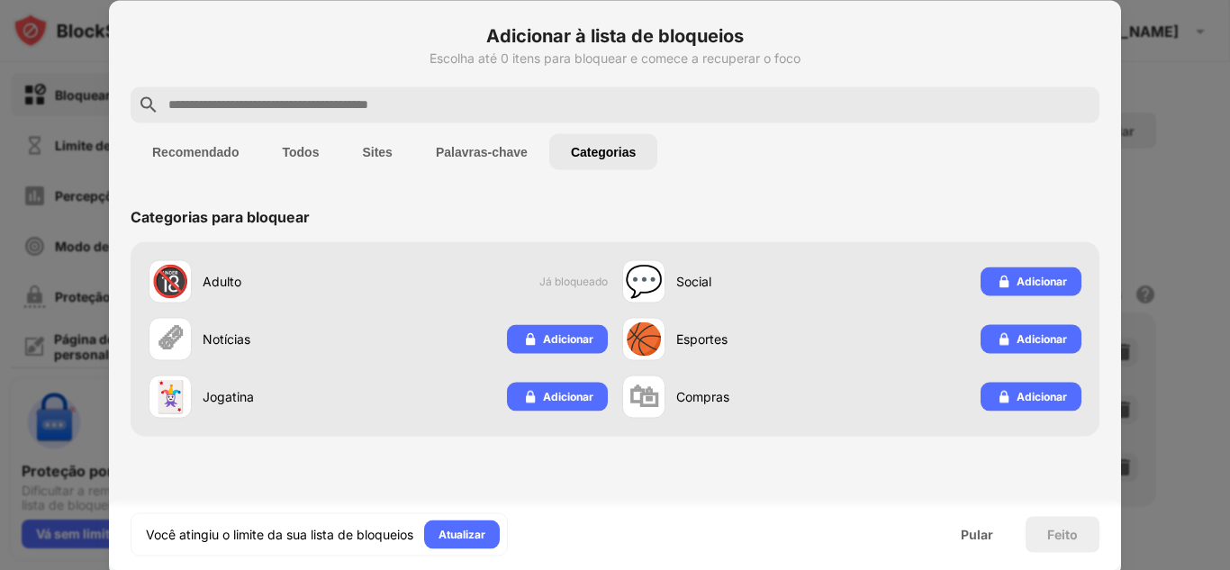
click at [183, 163] on button "Recomendado" at bounding box center [196, 151] width 130 height 36
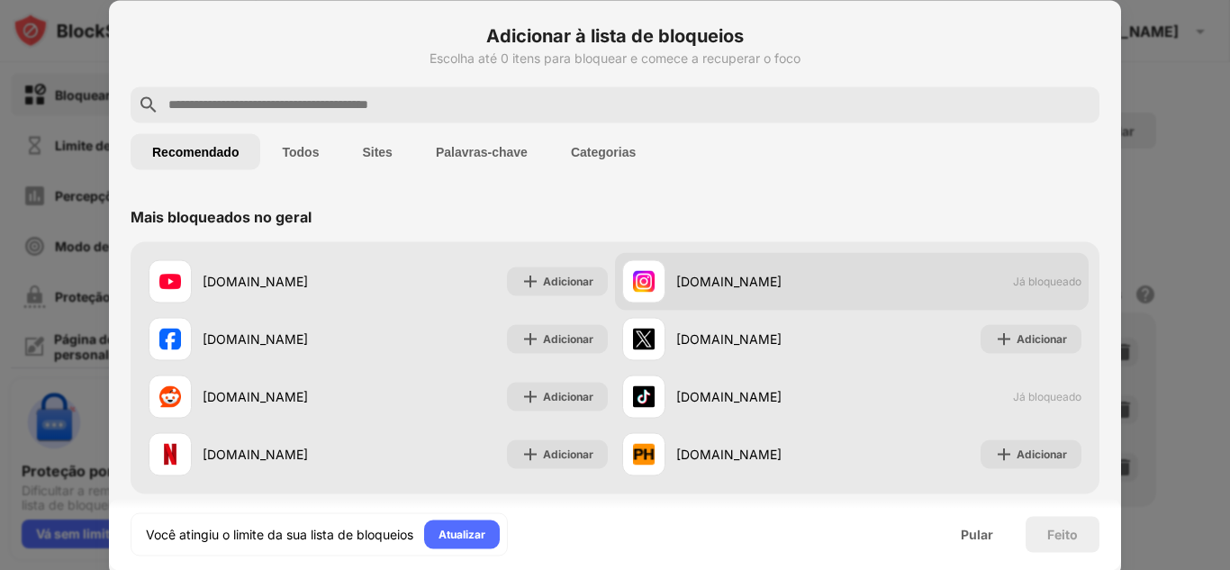
drag, startPoint x: 815, startPoint y: 277, endPoint x: 780, endPoint y: 282, distance: 35.4
click at [781, 282] on div "instagram.com" at bounding box center [764, 281] width 176 height 19
click at [749, 282] on font "instagram.com" at bounding box center [728, 281] width 105 height 15
click at [1019, 275] on font "Já bloqueado" at bounding box center [1047, 282] width 68 height 14
click at [1018, 275] on font "Já bloqueado" at bounding box center [1047, 282] width 68 height 14
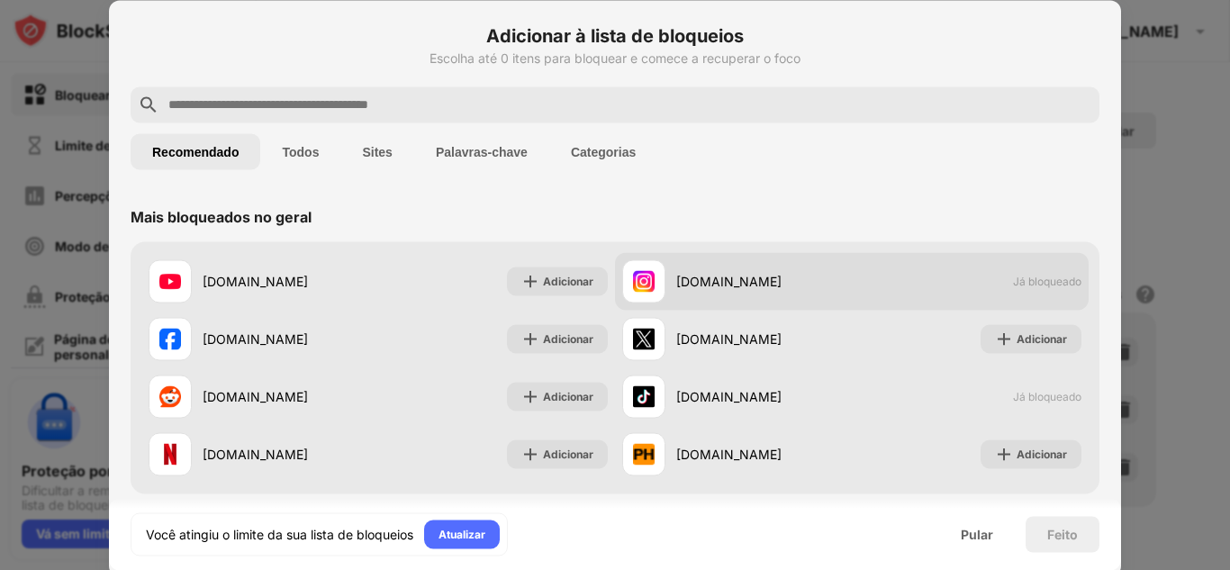
click at [710, 280] on font "instagram.com" at bounding box center [728, 281] width 105 height 15
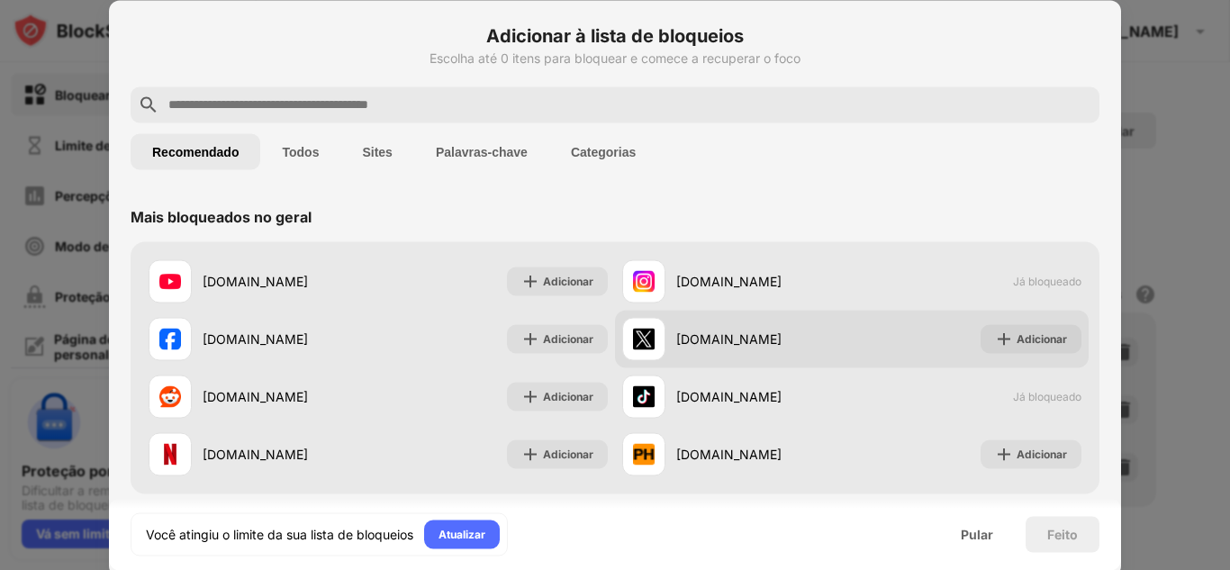
drag, startPoint x: 647, startPoint y: 278, endPoint x: 657, endPoint y: 320, distance: 42.6
click at [646, 278] on img at bounding box center [644, 281] width 22 height 22
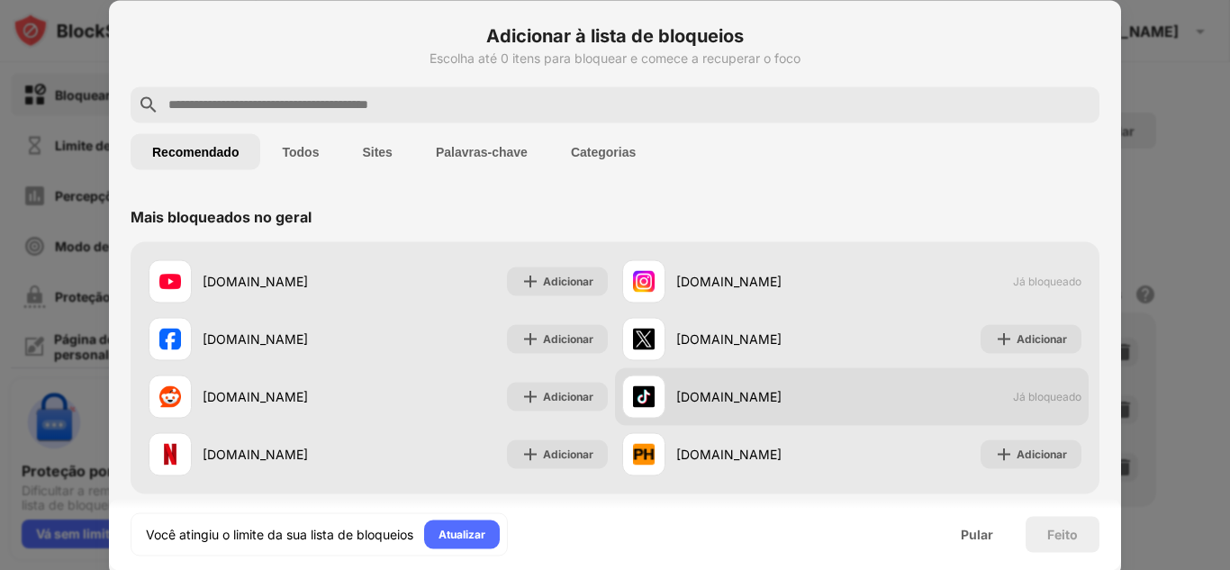
click at [721, 401] on font "tiktok.com" at bounding box center [728, 396] width 105 height 15
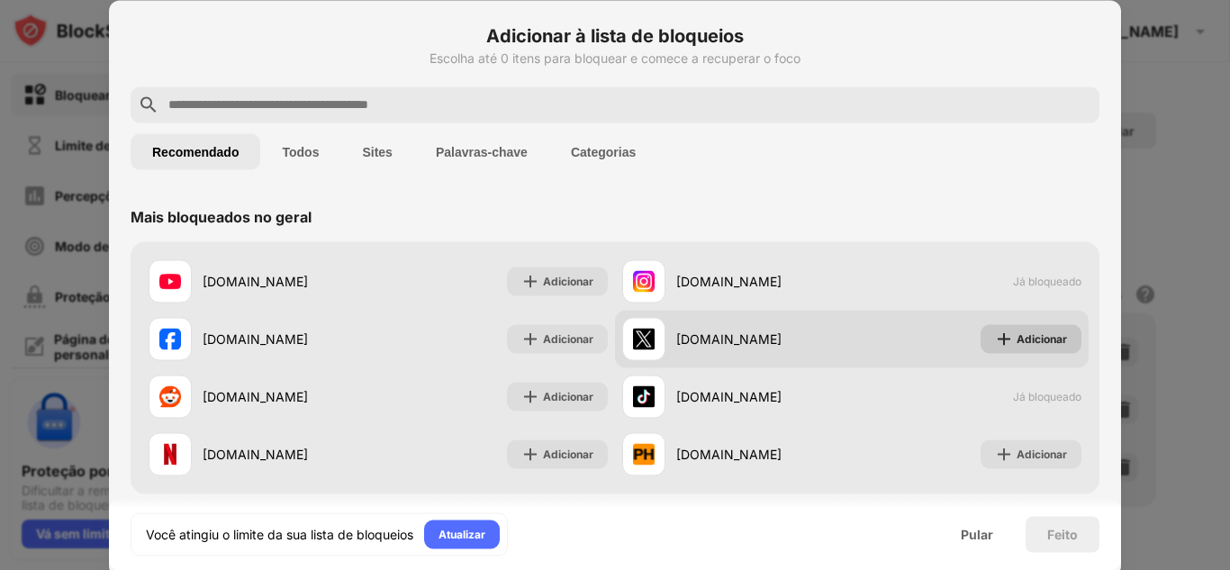
click at [995, 346] on img at bounding box center [1004, 338] width 18 height 18
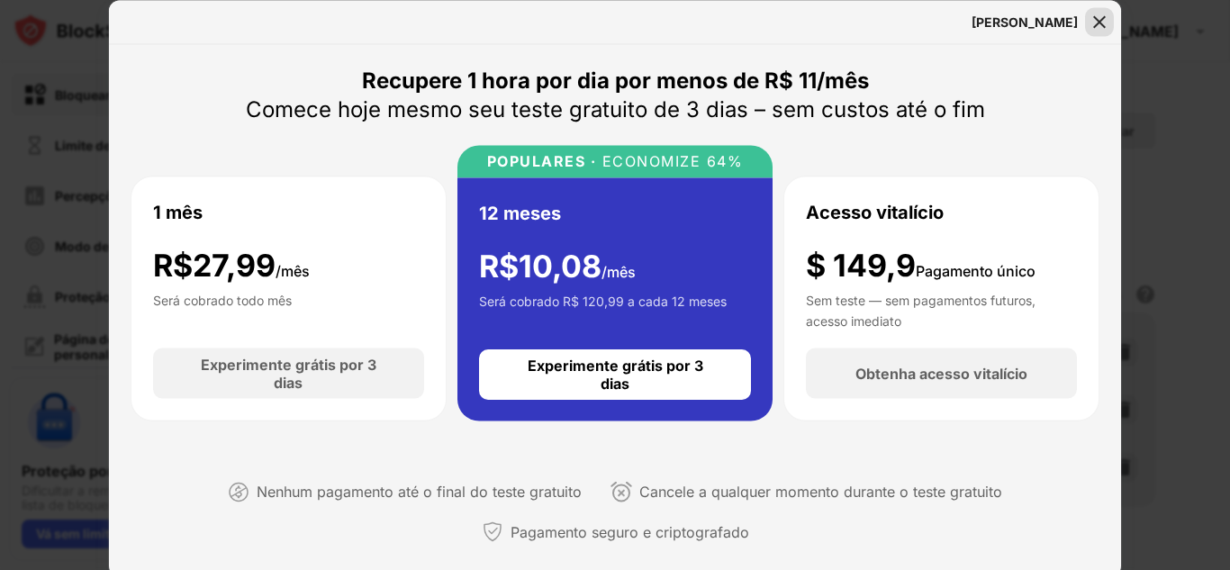
click at [1100, 18] on img at bounding box center [1099, 22] width 18 height 18
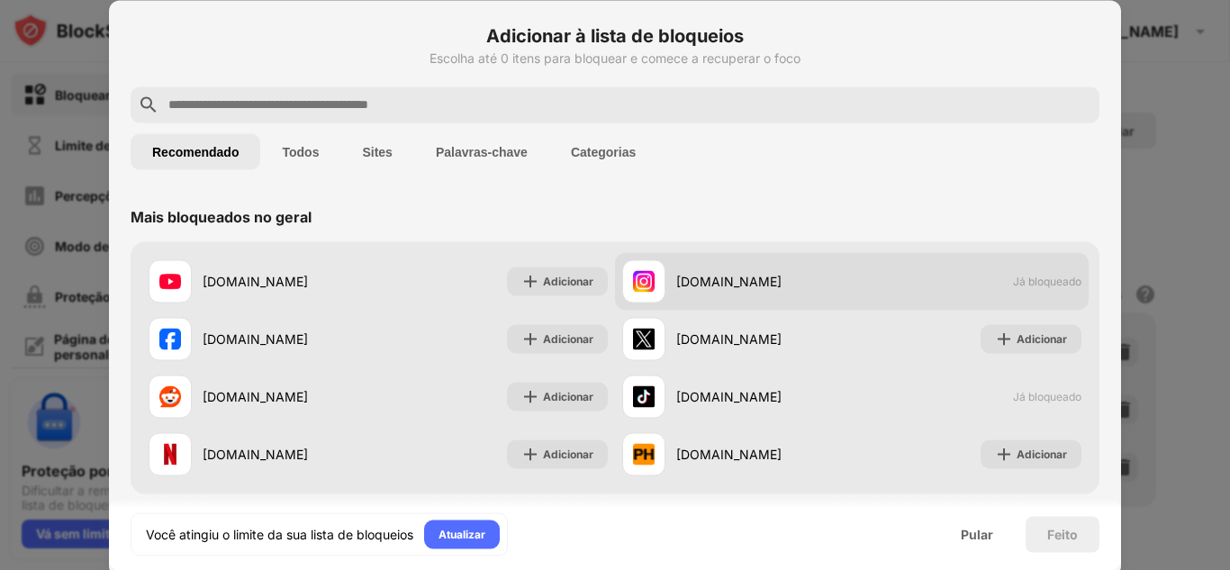
drag, startPoint x: 987, startPoint y: 292, endPoint x: 1053, endPoint y: 274, distance: 69.0
click at [1053, 275] on font "Já bloqueado" at bounding box center [1047, 282] width 68 height 14
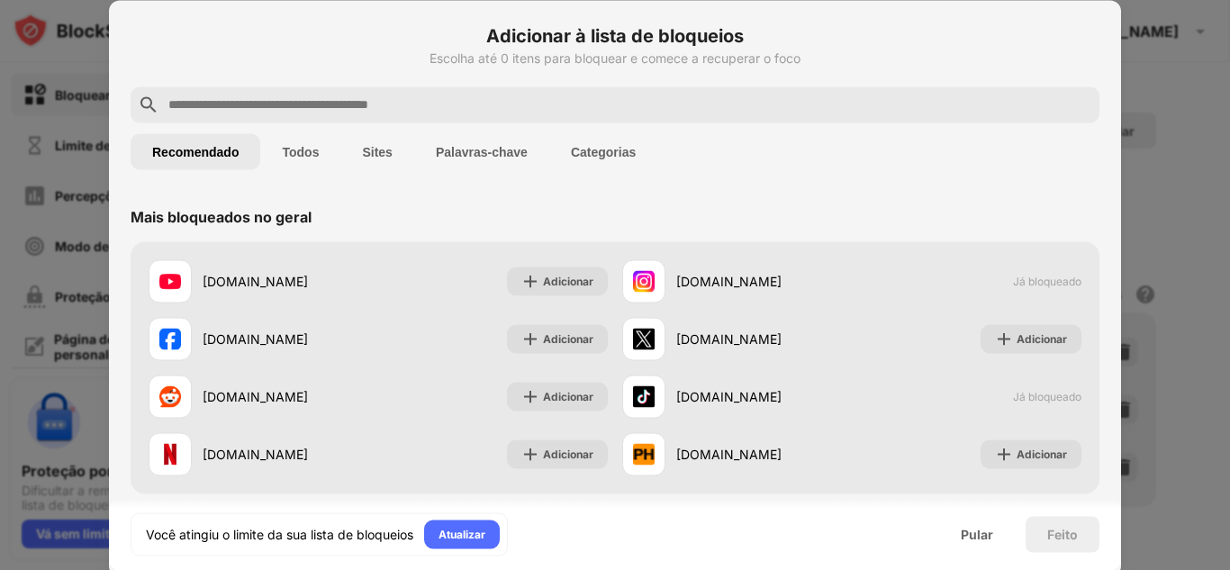
click at [1168, 200] on div at bounding box center [615, 285] width 1230 height 570
drag, startPoint x: 993, startPoint y: 553, endPoint x: 990, endPoint y: 544, distance: 9.4
click at [992, 553] on div "Você atingiu o limite da sua lista de bloqueios Atualizar Pular Feito" at bounding box center [615, 534] width 1012 height 72
click at [987, 535] on font "Pular" at bounding box center [976, 533] width 32 height 15
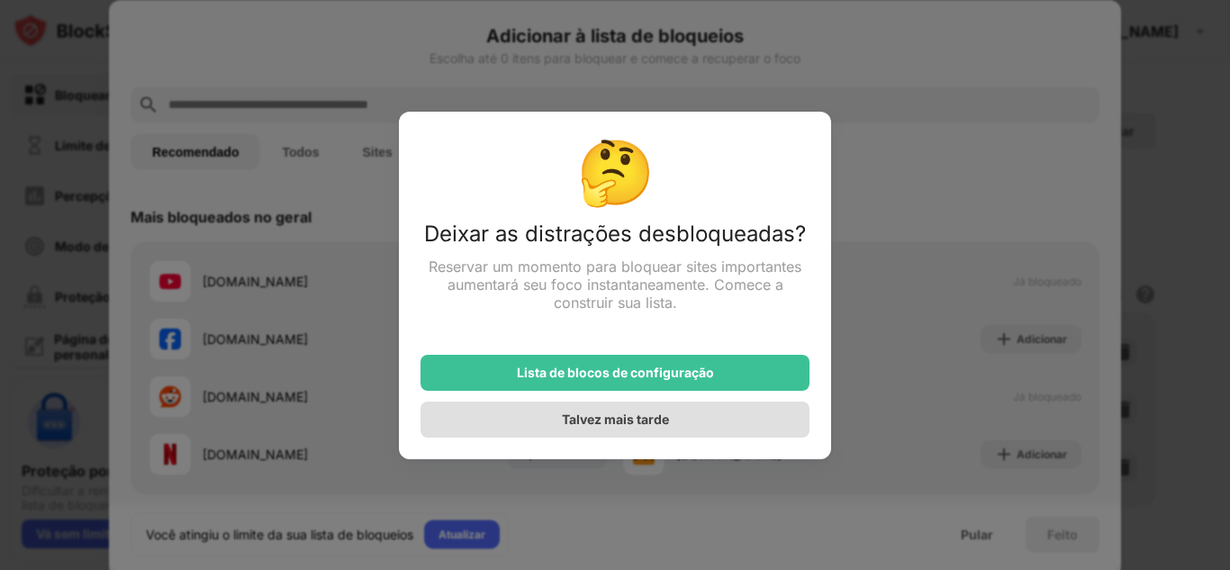
drag, startPoint x: 699, startPoint y: 383, endPoint x: 693, endPoint y: 415, distance: 32.1
click at [693, 415] on div "Lista de blocos de configuração Talvez mais tarde" at bounding box center [614, 385] width 389 height 104
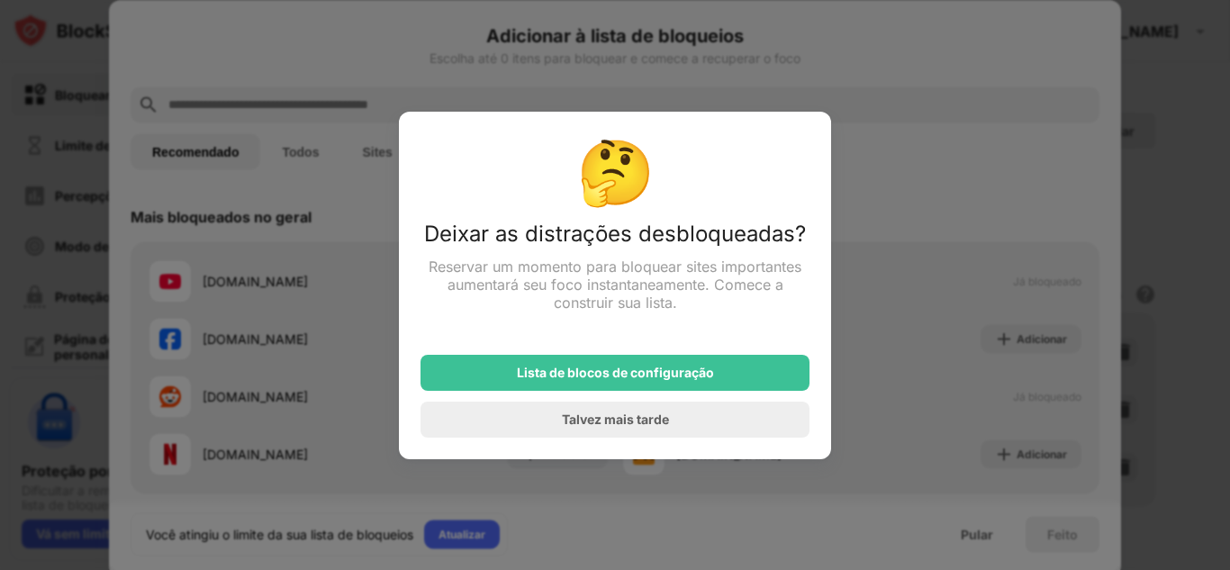
click at [693, 415] on div "Talvez mais tarde" at bounding box center [614, 419] width 389 height 36
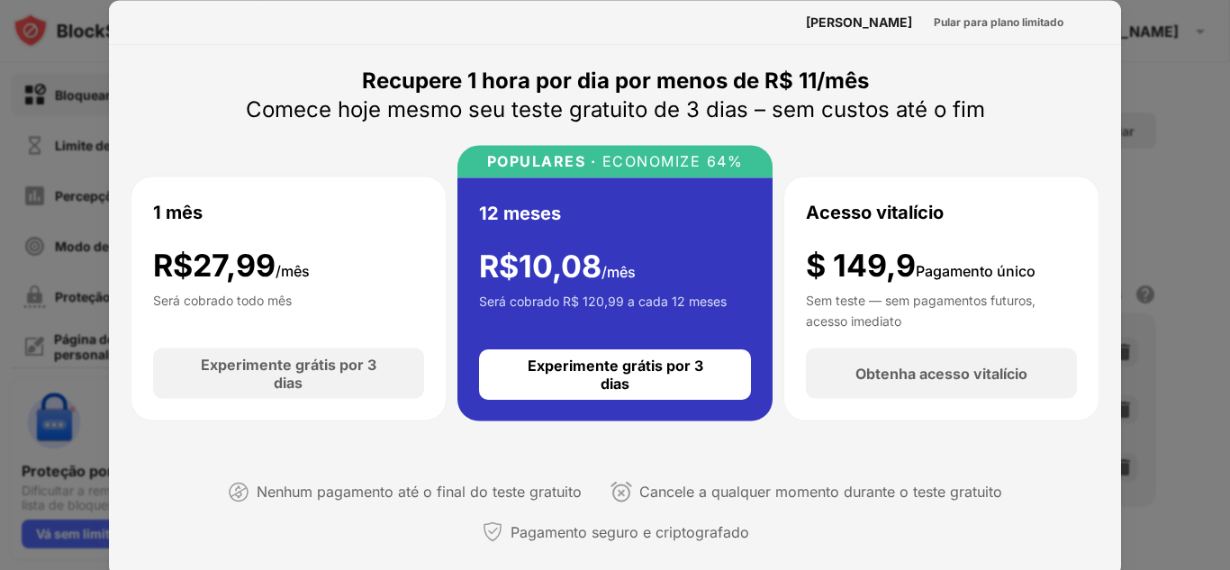
click at [1143, 97] on div at bounding box center [615, 285] width 1230 height 570
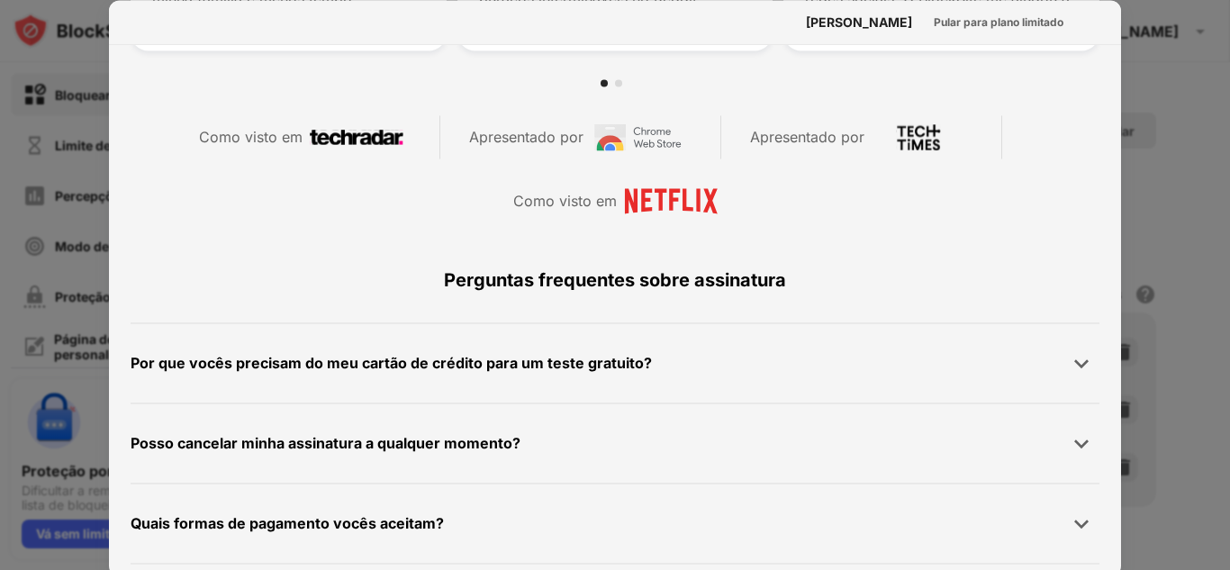
scroll to position [996, 0]
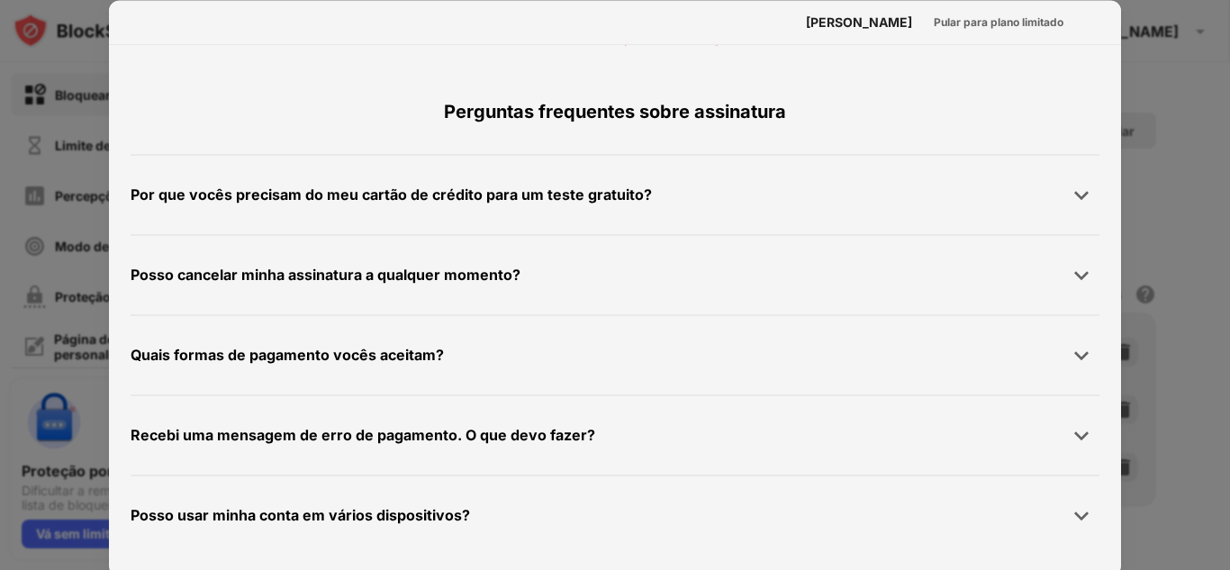
click at [84, 294] on div at bounding box center [615, 285] width 1230 height 570
